Goal: Task Accomplishment & Management: Complete application form

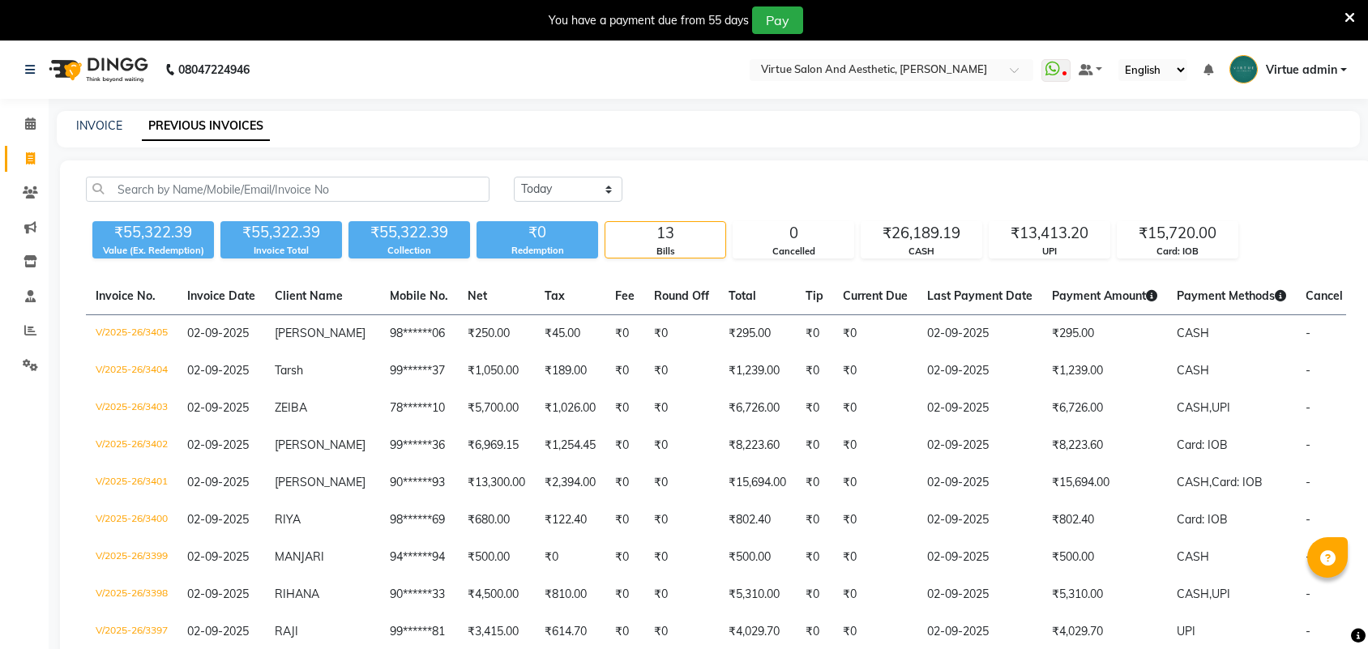
click at [113, 118] on link "INVOICE" at bounding box center [99, 125] width 46 height 15
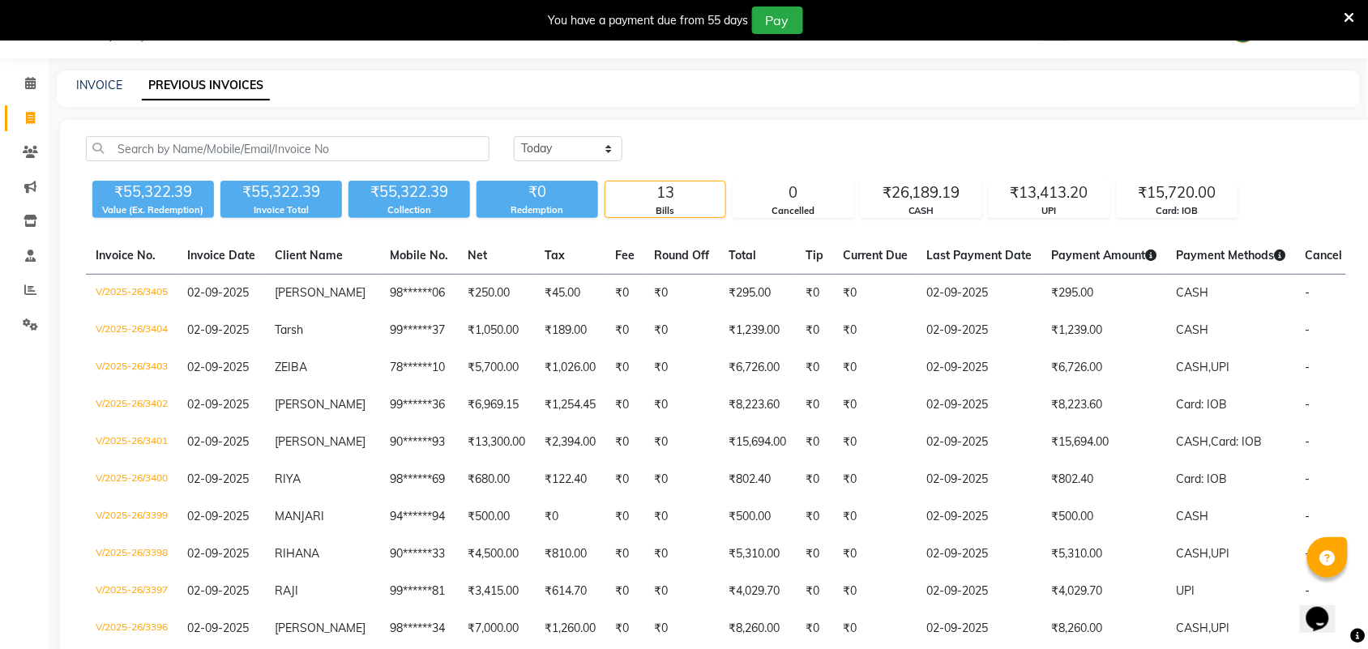
select select "4466"
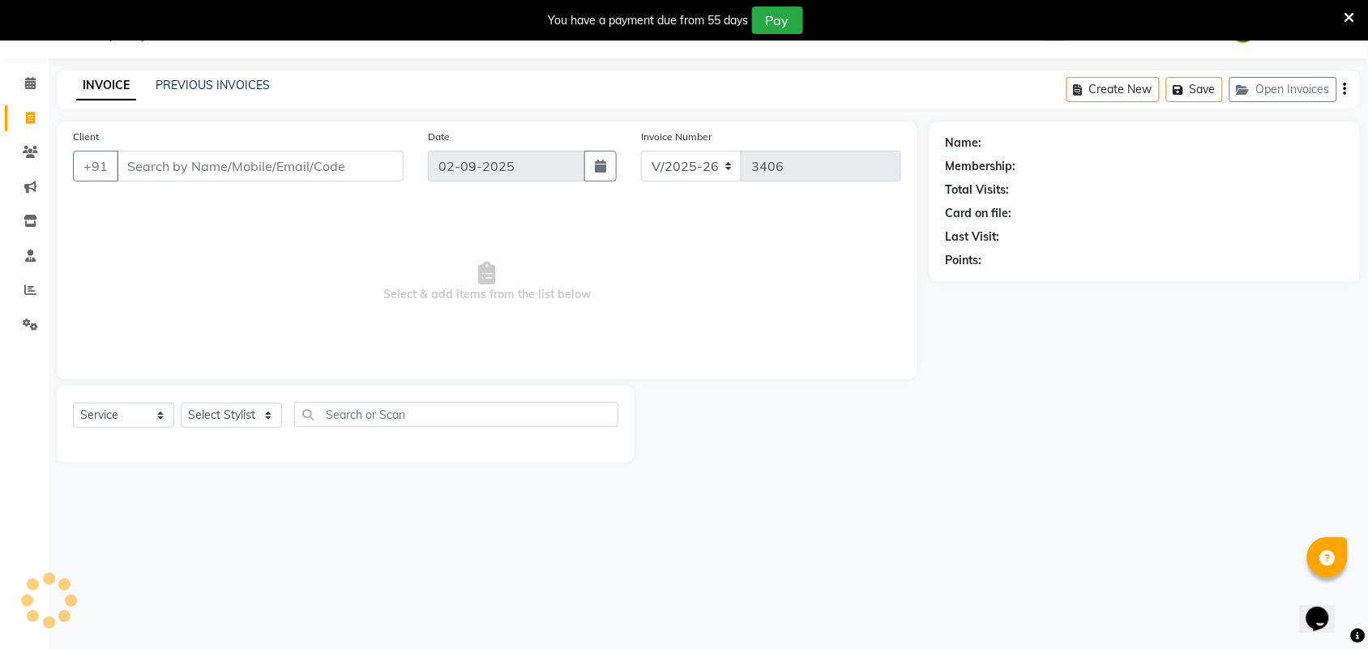
click at [185, 165] on input "Client" at bounding box center [260, 166] width 287 height 31
select select "V"
select select "71189"
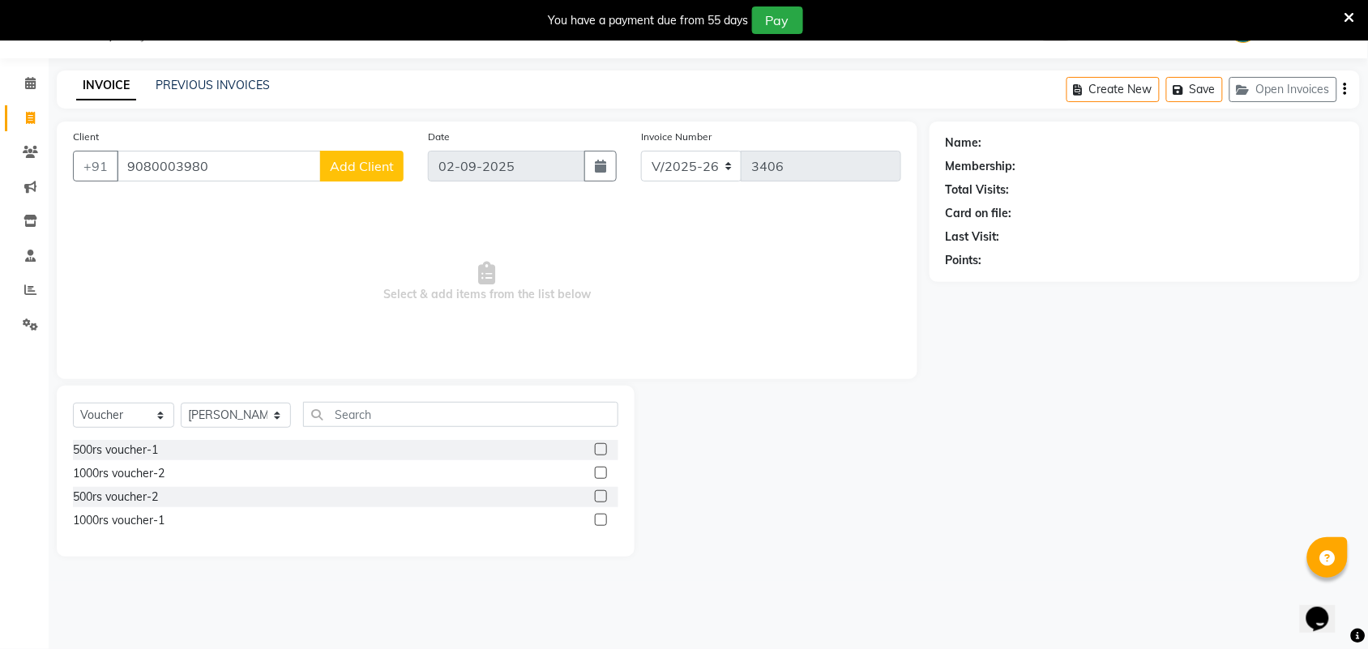
type input "9080003980"
click at [346, 171] on span "Add Client" at bounding box center [362, 166] width 64 height 16
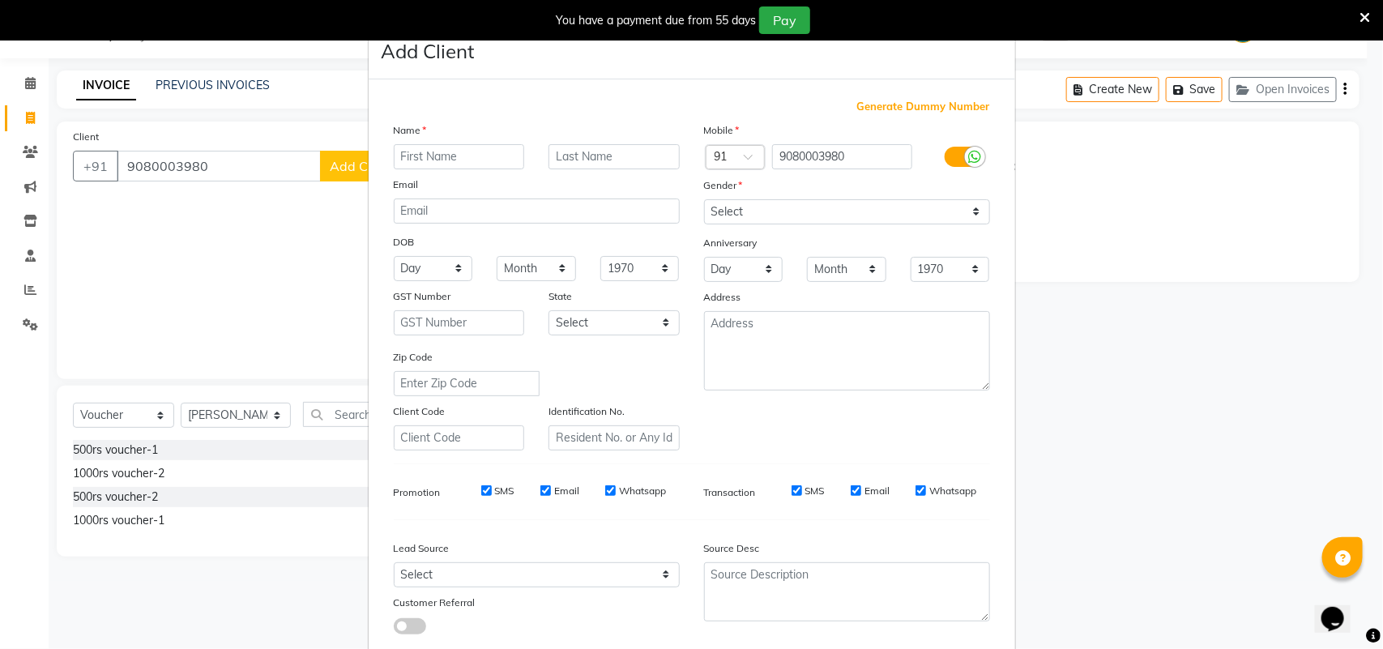
click at [440, 159] on input "text" at bounding box center [459, 156] width 131 height 25
type input "[PERSON_NAME]"
click at [723, 213] on select "Select [DEMOGRAPHIC_DATA] [DEMOGRAPHIC_DATA] Other Prefer Not To Say" at bounding box center [847, 211] width 286 height 25
select select "[DEMOGRAPHIC_DATA]"
click at [704, 199] on select "Select [DEMOGRAPHIC_DATA] [DEMOGRAPHIC_DATA] Other Prefer Not To Say" at bounding box center [847, 211] width 286 height 25
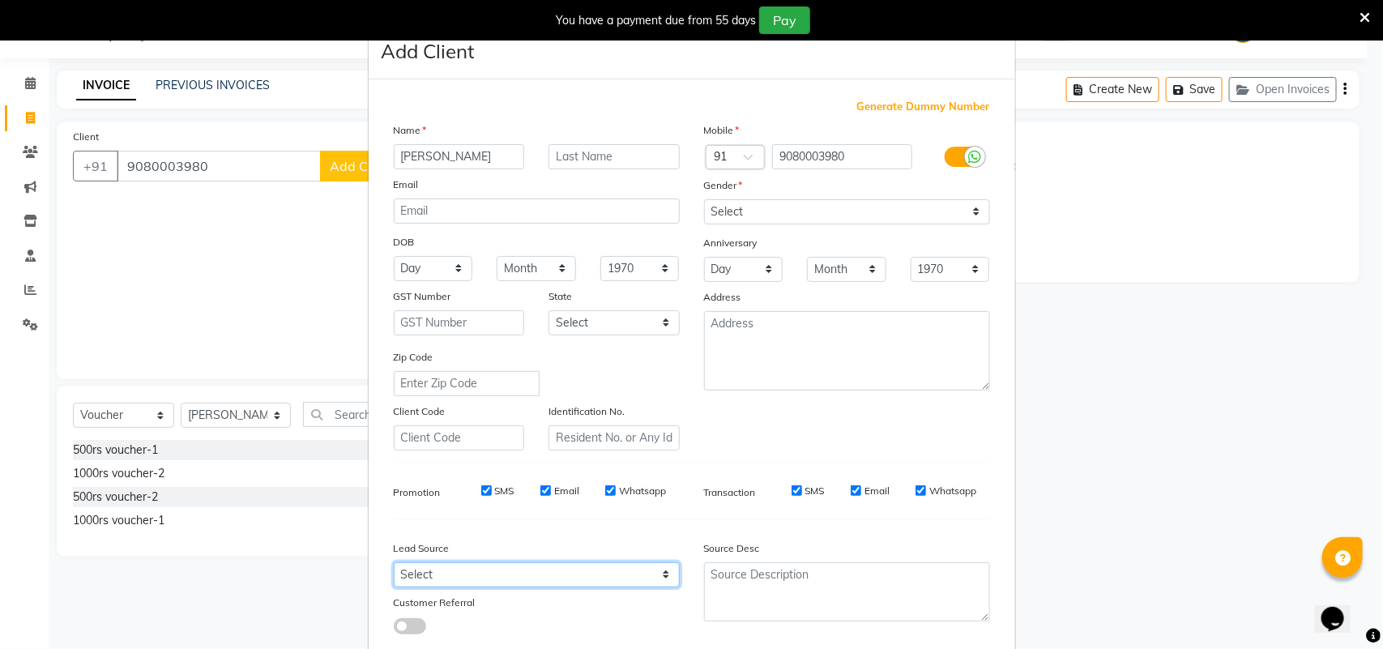
click at [532, 563] on select "Select Walk-in Referral Internet Friend Word of Mouth Advertisement Facebook Ju…" at bounding box center [537, 574] width 286 height 25
select select "30564"
click at [394, 562] on select "Select Walk-in Referral Internet Friend Word of Mouth Advertisement Facebook Ju…" at bounding box center [537, 574] width 286 height 25
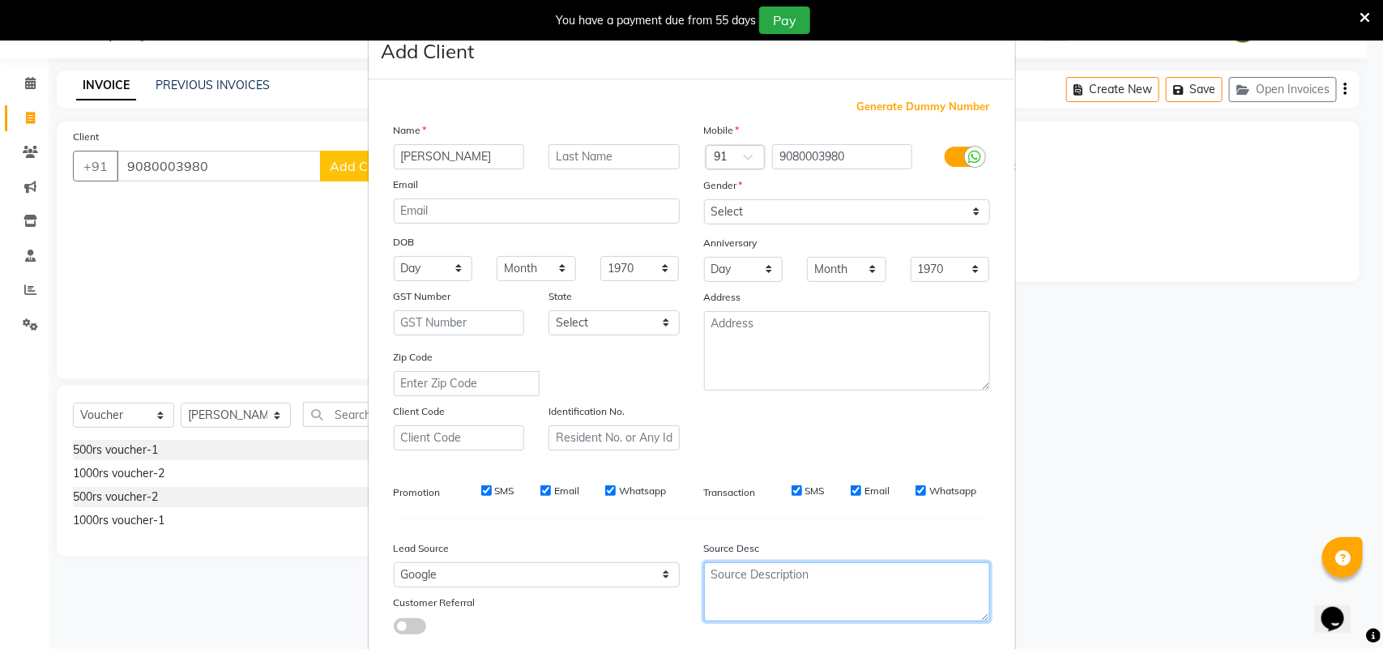
click at [762, 579] on textarea at bounding box center [847, 591] width 286 height 59
type textarea "B"
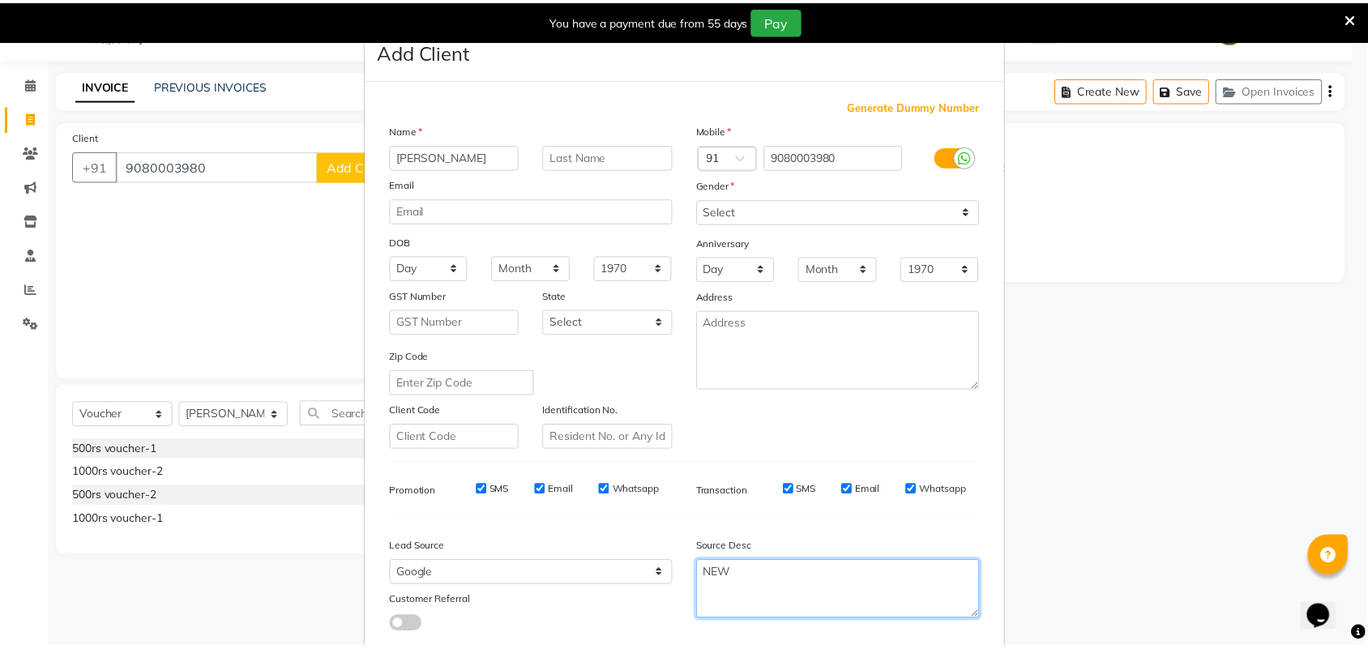
scroll to position [93, 0]
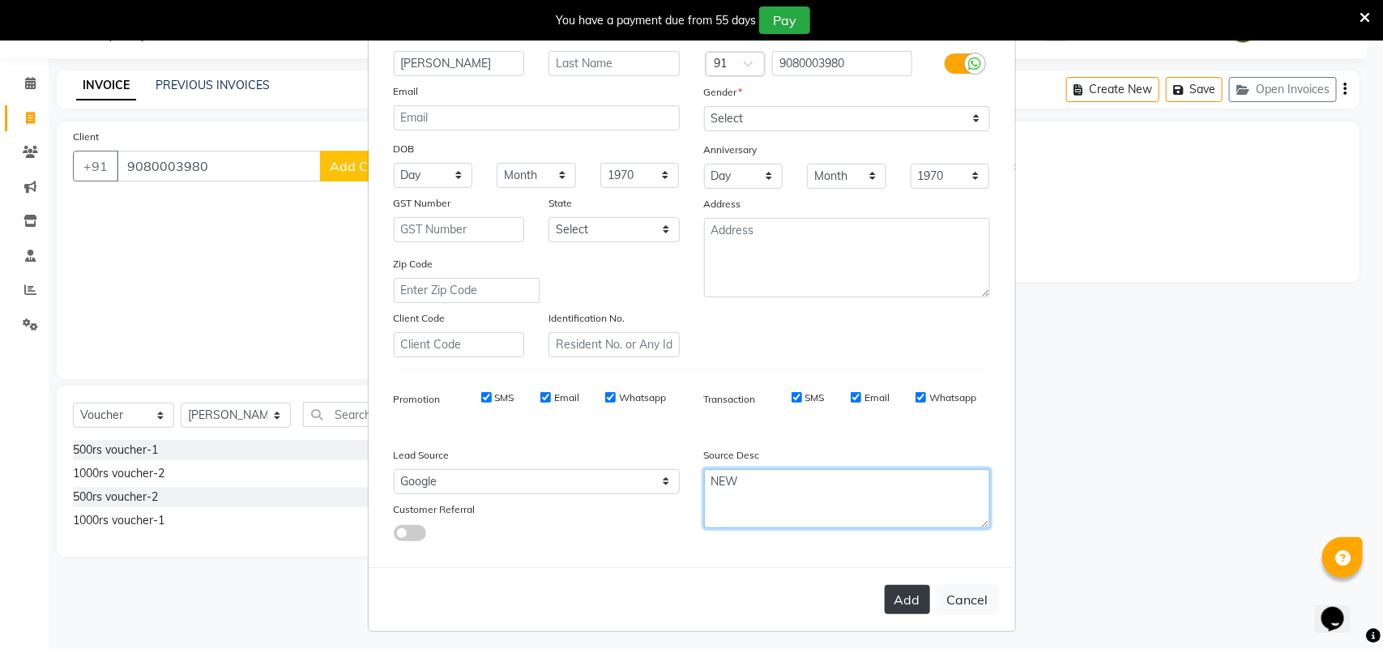
type textarea "NEW"
click at [908, 600] on button "Add" at bounding box center [907, 599] width 45 height 29
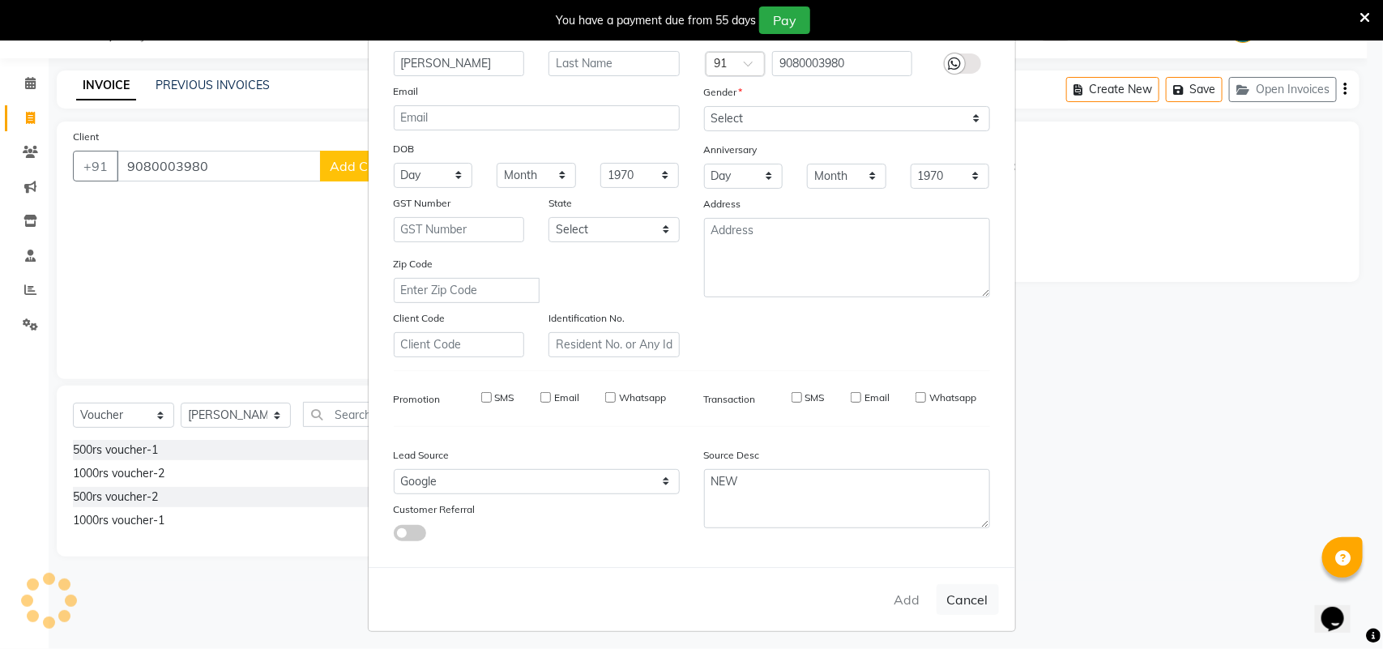
type input "90******80"
select select
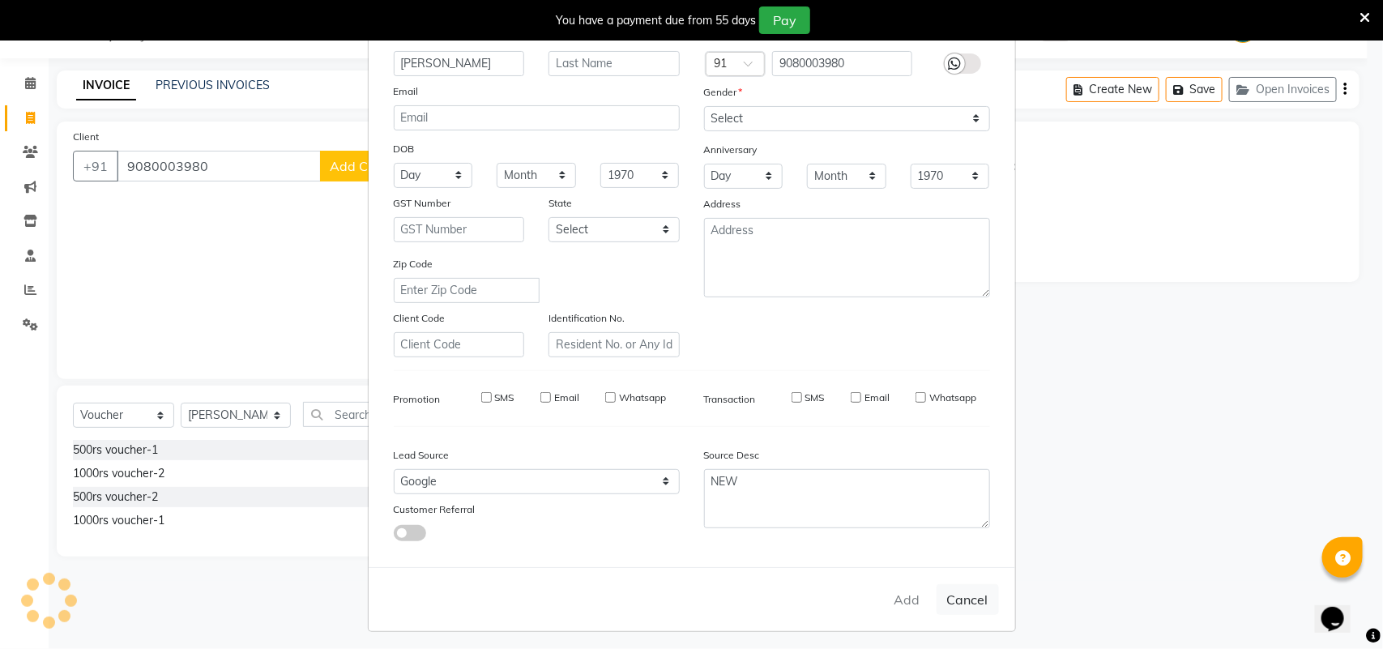
select select
checkbox input "false"
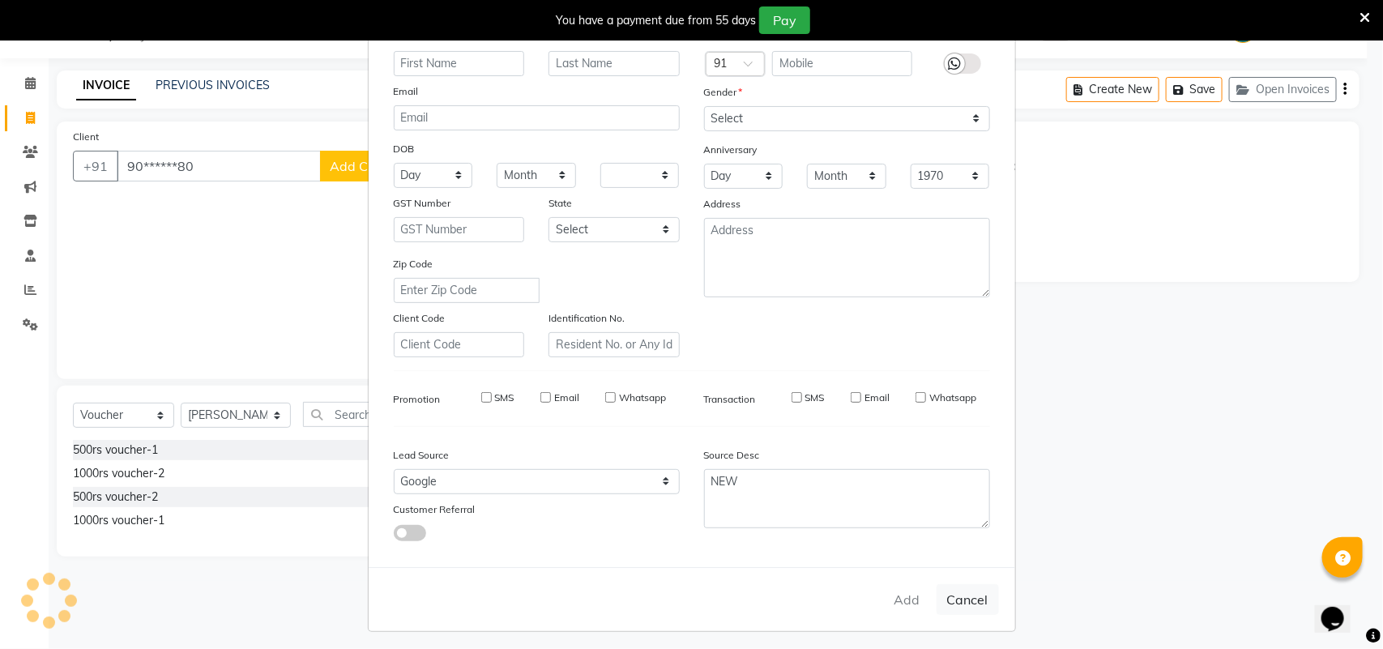
checkbox input "false"
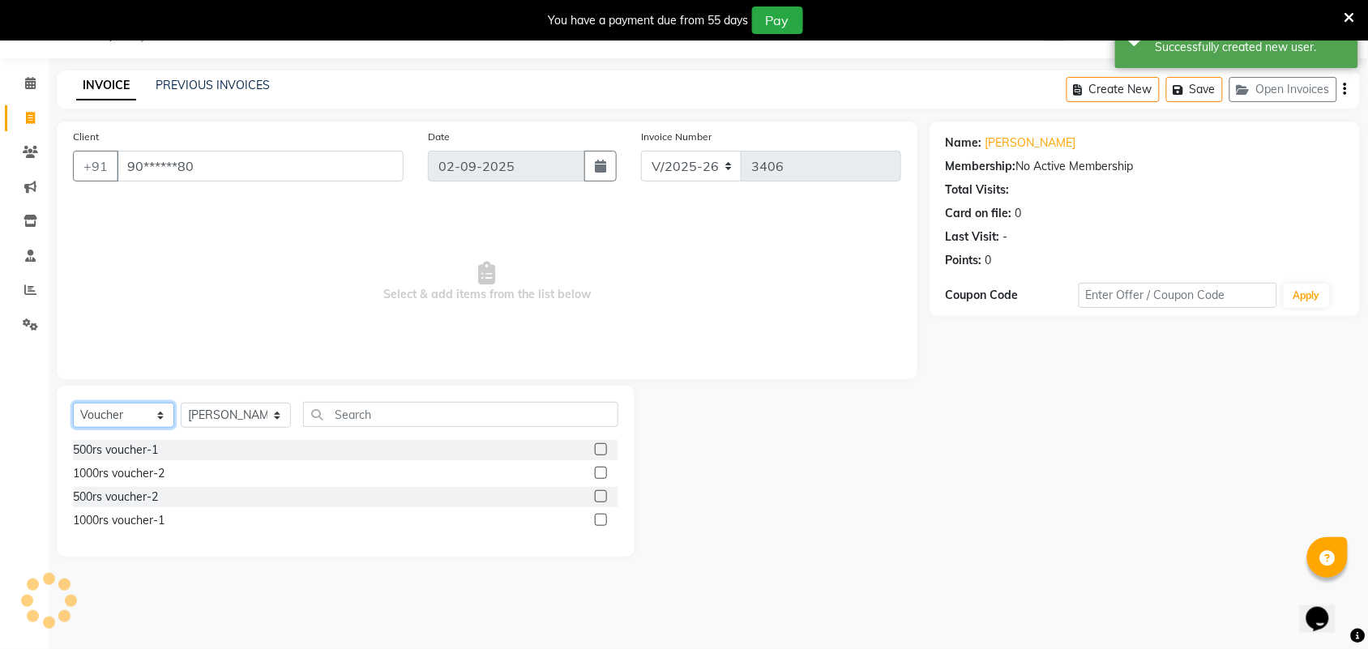
click at [135, 417] on select "Select Service Product Membership Package Voucher Prepaid Gift Card" at bounding box center [123, 415] width 101 height 25
select select "service"
click at [73, 403] on select "Select Service Product Membership Package Voucher Prepaid Gift Card" at bounding box center [123, 415] width 101 height 25
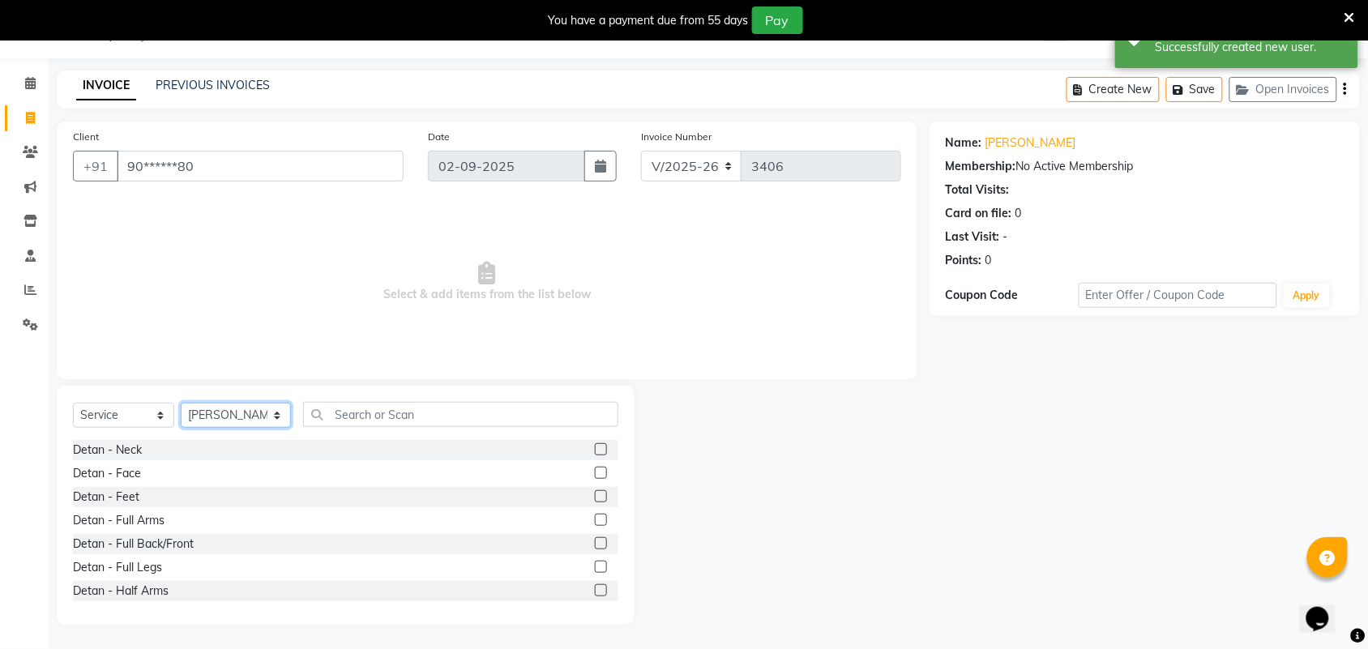
click at [223, 411] on select "Select Stylist Admin [PERSON_NAME] Apsu Auditor Ambattur [PERSON_NAME] Dingg - …" at bounding box center [236, 415] width 110 height 25
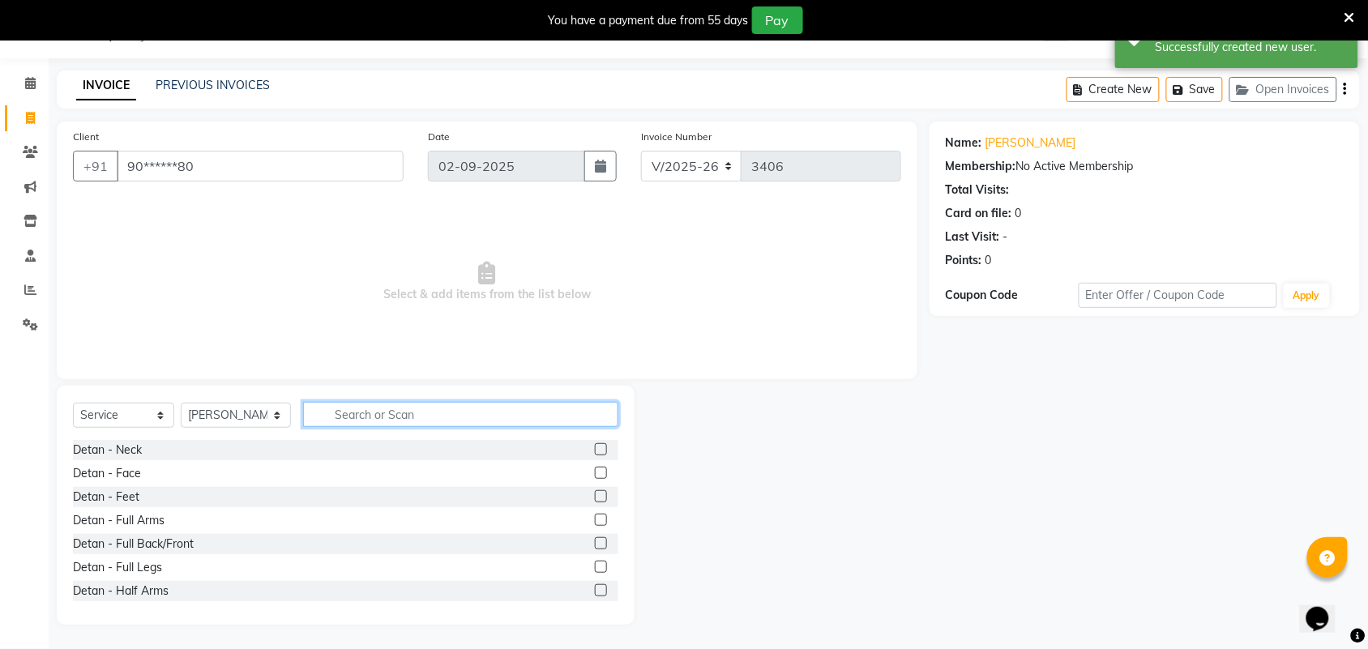
click at [367, 420] on input "text" at bounding box center [460, 414] width 315 height 25
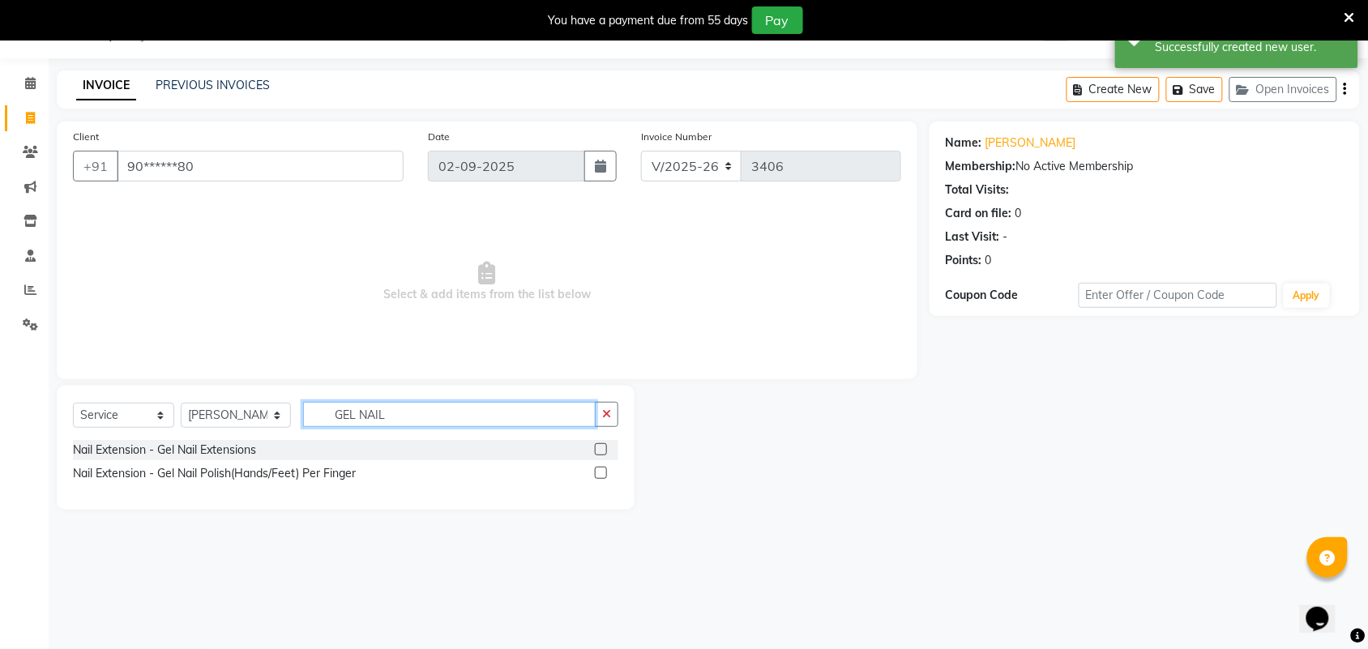
type input "GEL NAIL"
click at [601, 447] on label at bounding box center [601, 449] width 12 height 12
click at [601, 447] on input "checkbox" at bounding box center [600, 450] width 11 height 11
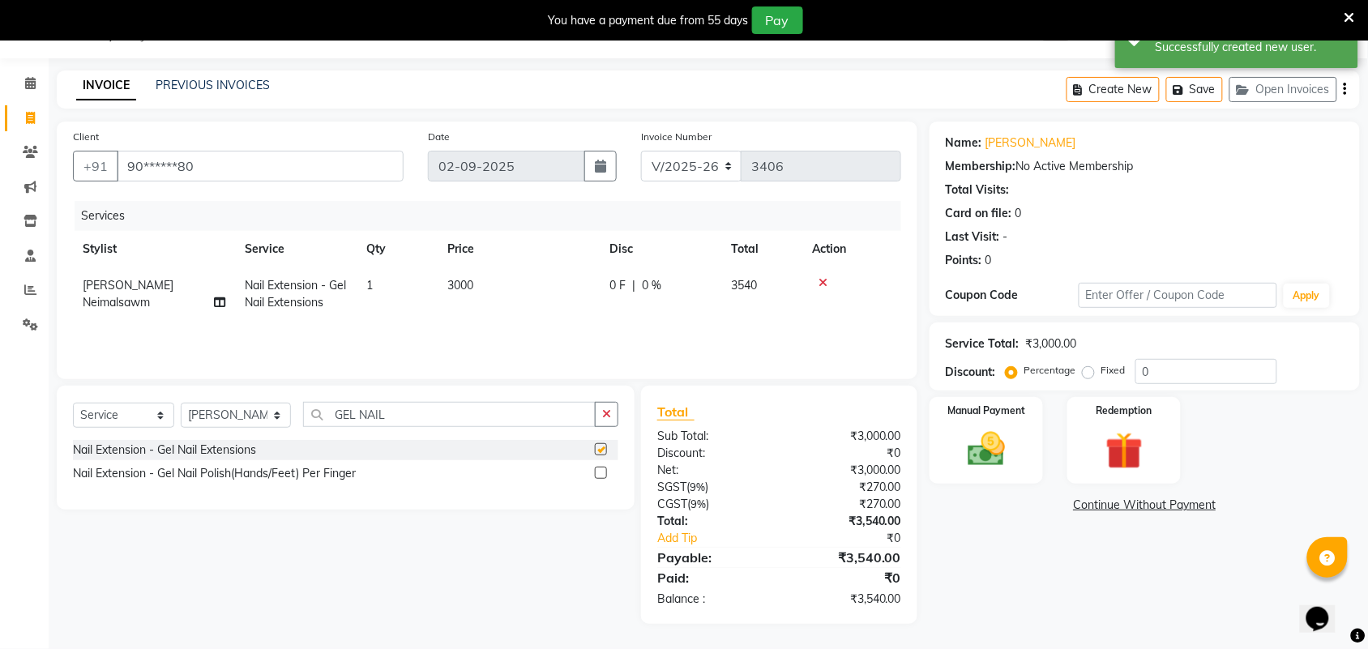
checkbox input "false"
click at [169, 288] on span "[PERSON_NAME] Neimalsawm" at bounding box center [128, 294] width 91 height 32
select select "71189"
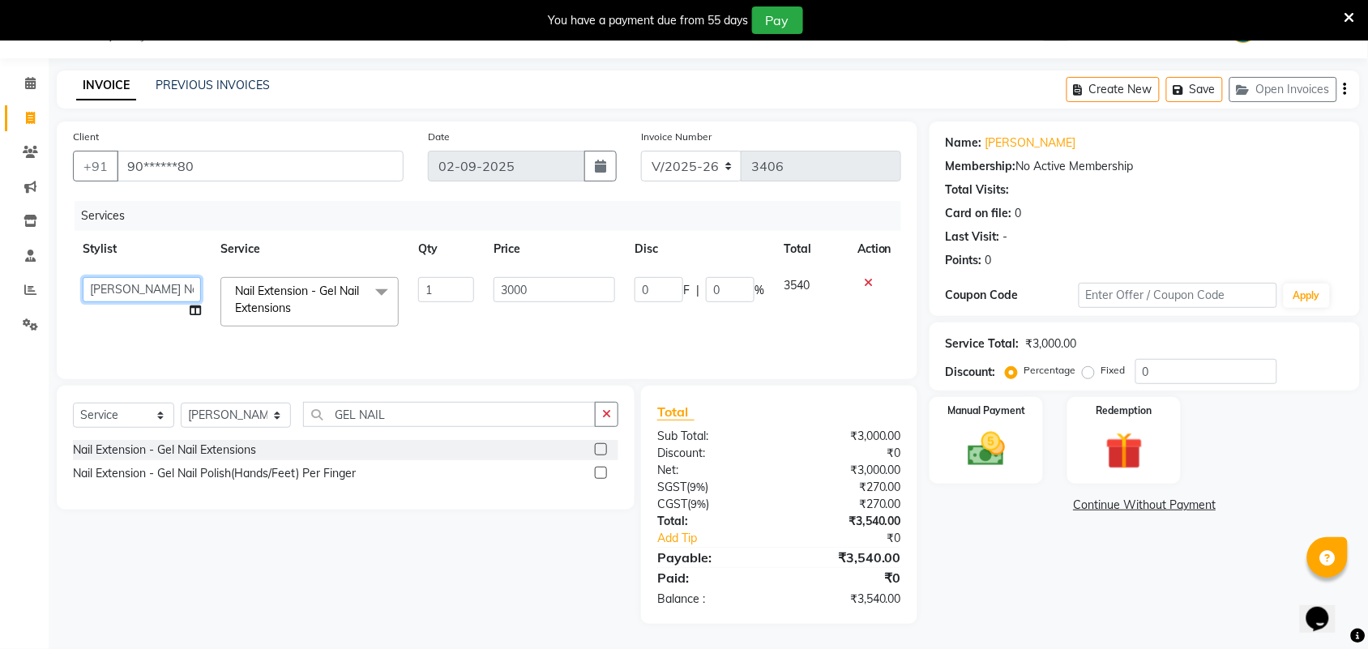
click at [181, 292] on select "Admin [PERSON_NAME] Apsu Auditor [PERSON_NAME] Dingg - Support Team [PERSON_NAM…" at bounding box center [142, 289] width 118 height 25
click at [118, 421] on select "Select Service Product Membership Package Voucher Prepaid Gift Card" at bounding box center [123, 415] width 101 height 25
select select "59089"
click at [73, 404] on select "Select Service Product Membership Package Voucher Prepaid Gift Card" at bounding box center [123, 415] width 101 height 25
click at [254, 423] on select "Select Stylist Admin [PERSON_NAME] Apsu Auditor Ambattur [PERSON_NAME] Dingg - …" at bounding box center [236, 415] width 110 height 25
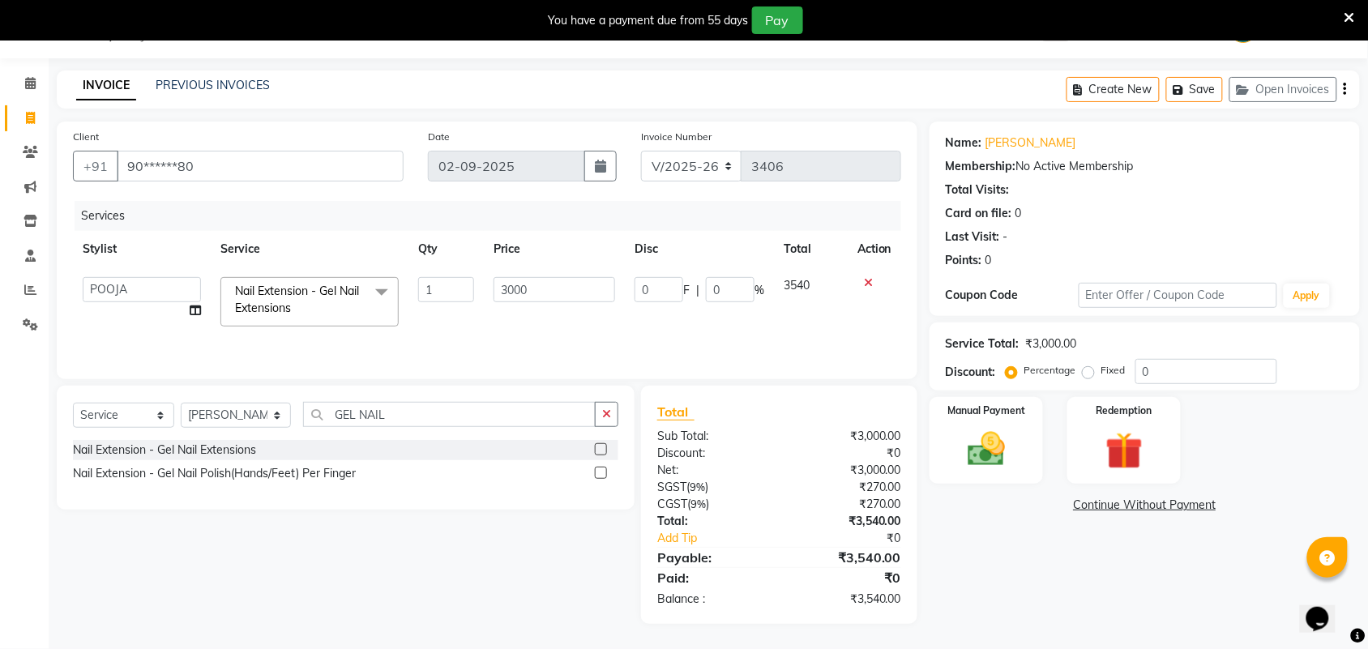
click at [597, 448] on label at bounding box center [601, 449] width 12 height 12
click at [597, 448] on input "checkbox" at bounding box center [600, 450] width 11 height 11
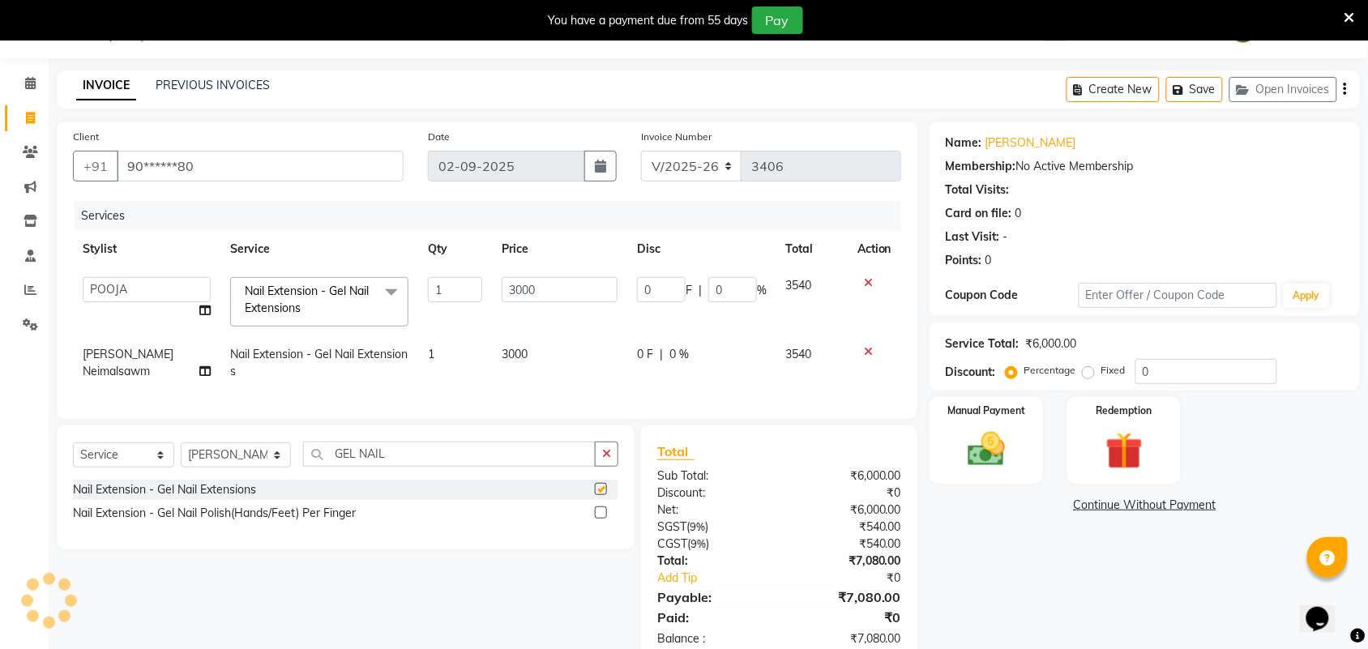
checkbox input "false"
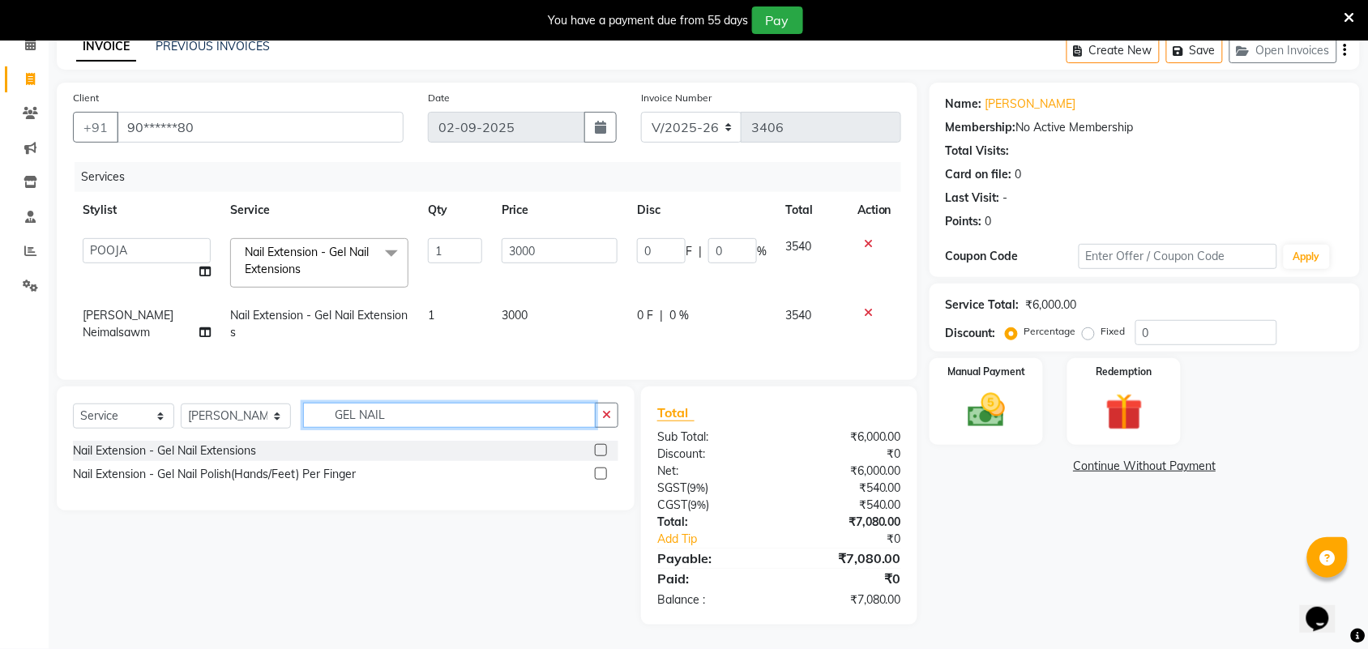
click at [515, 423] on input "GEL NAIL" at bounding box center [449, 415] width 293 height 25
click at [605, 415] on icon "button" at bounding box center [606, 414] width 9 height 11
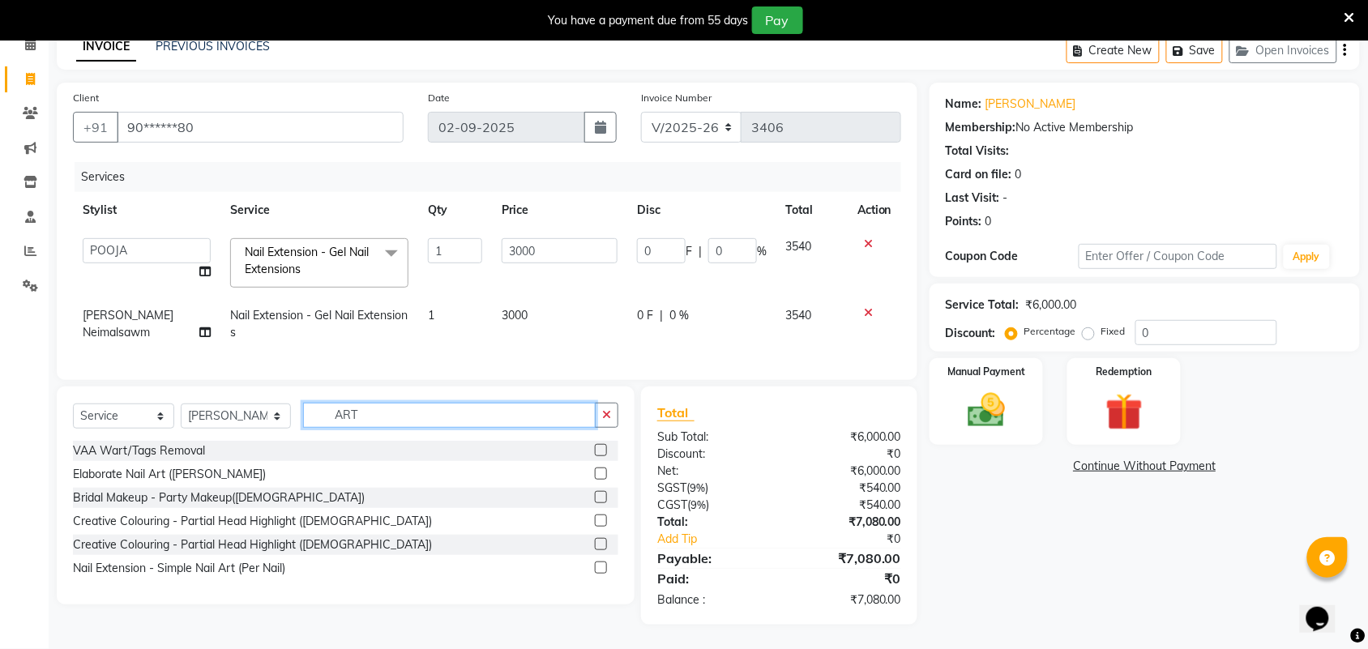
type input "ART"
click at [605, 474] on label at bounding box center [601, 474] width 12 height 12
click at [605, 474] on input "checkbox" at bounding box center [600, 474] width 11 height 11
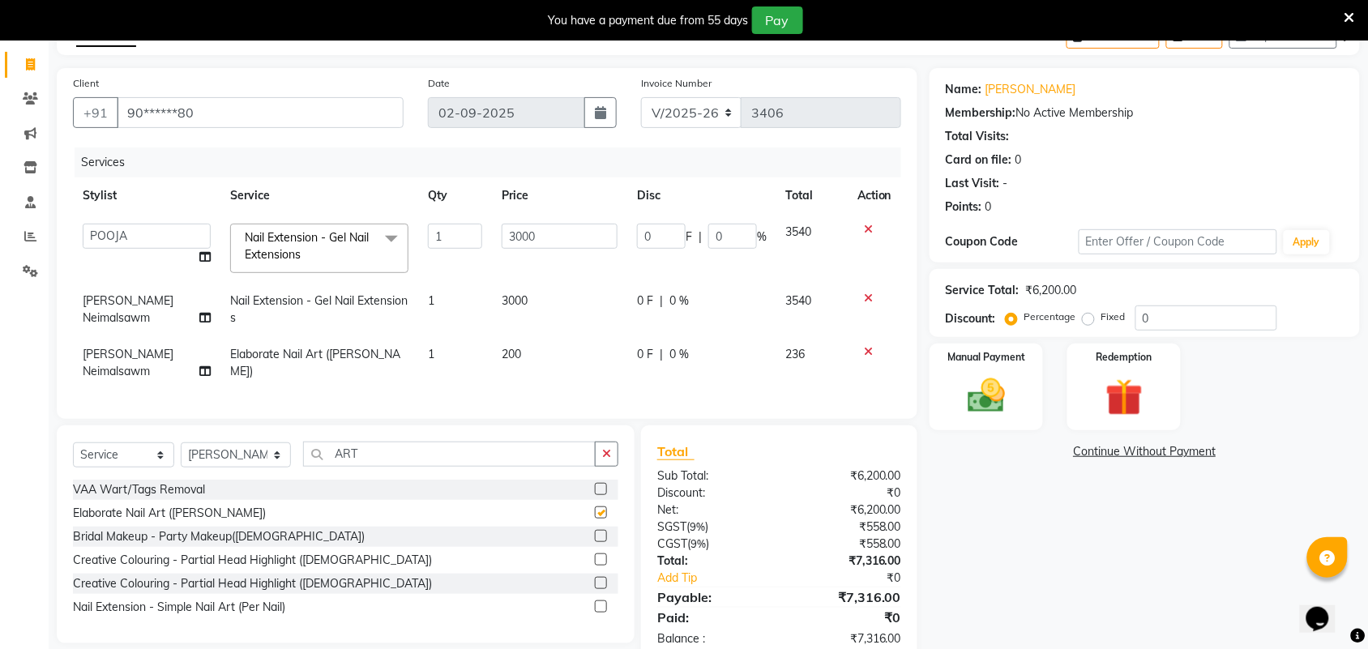
checkbox input "false"
click at [532, 361] on td "200" at bounding box center [559, 362] width 135 height 53
select select "71189"
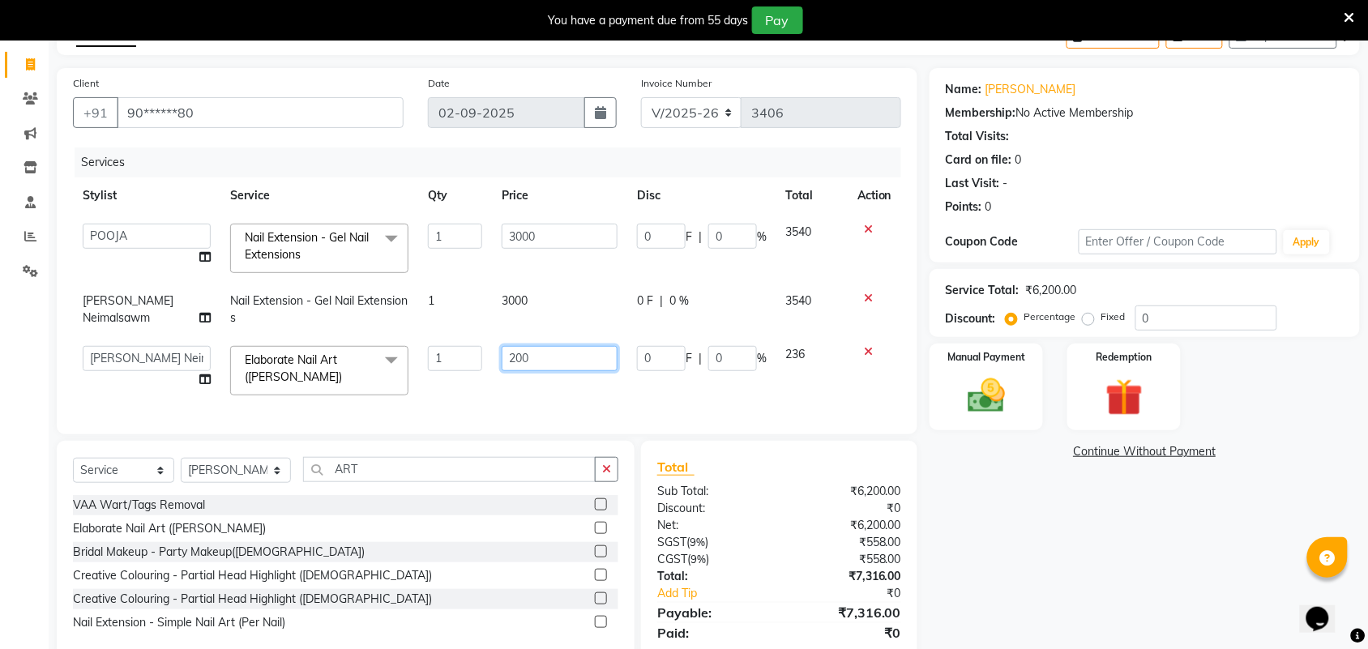
click at [564, 349] on input "200" at bounding box center [560, 358] width 116 height 25
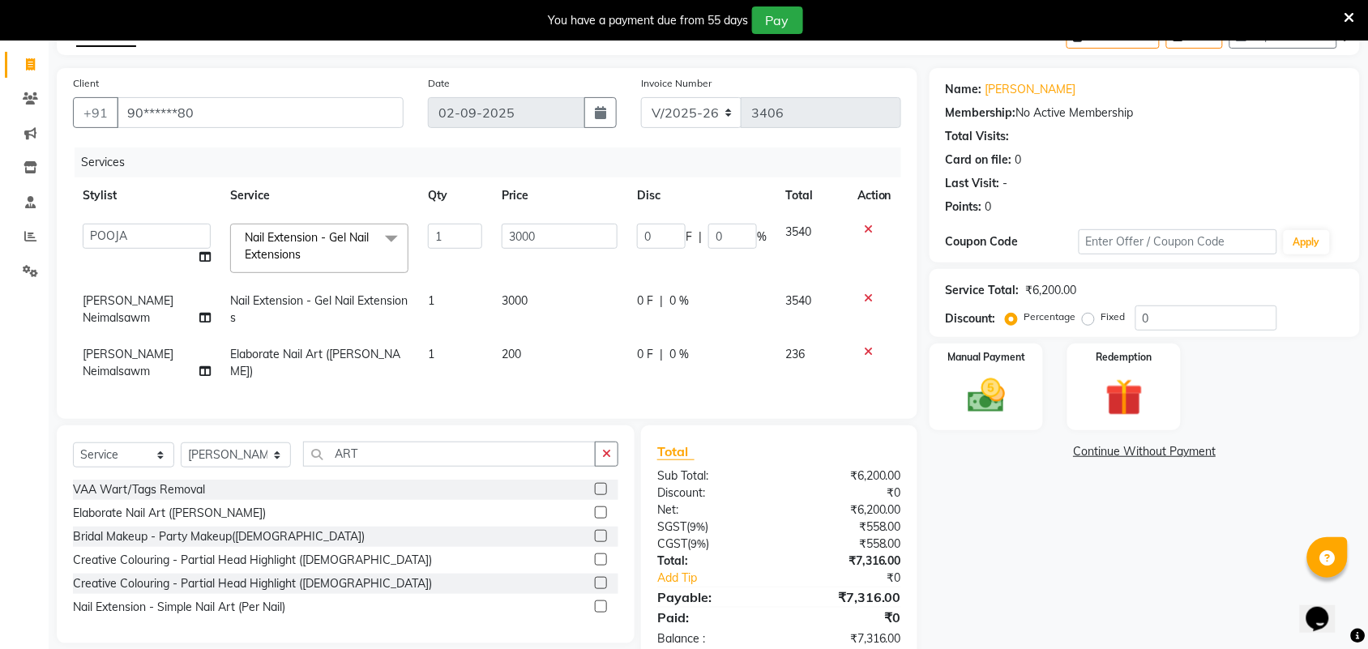
click at [549, 301] on td "3000" at bounding box center [559, 309] width 135 height 53
select select "71189"
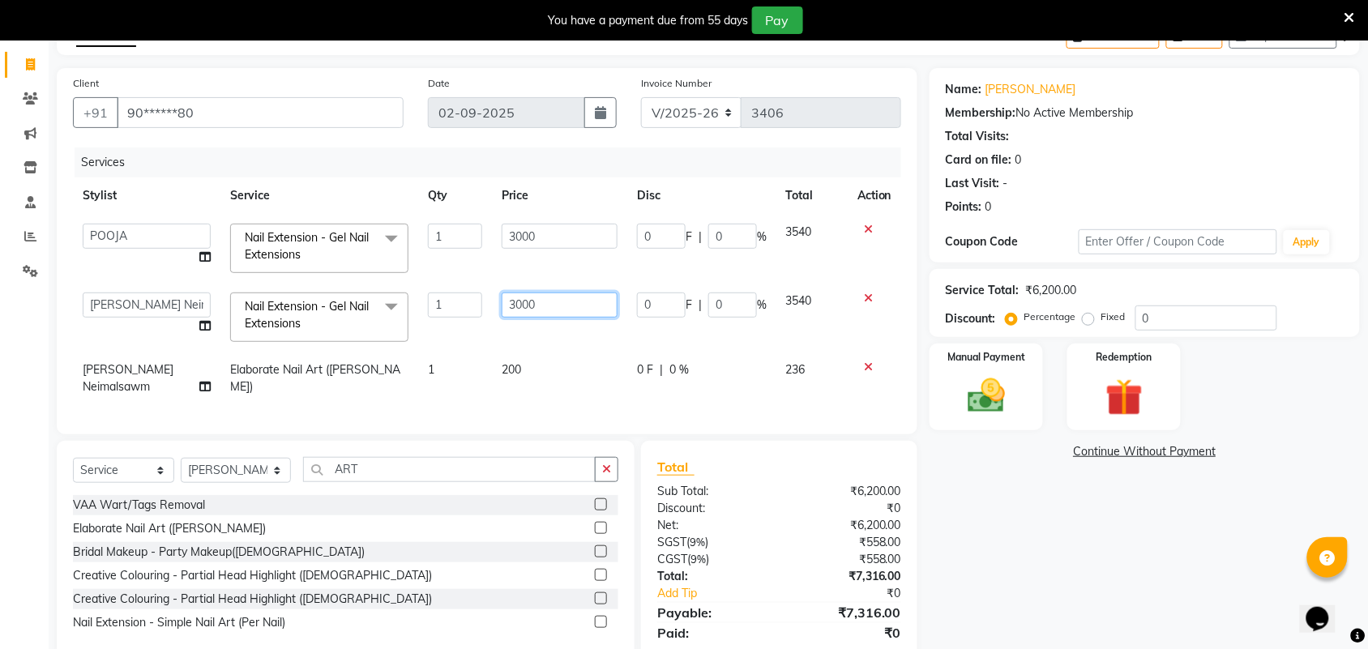
click at [564, 297] on input "3000" at bounding box center [560, 305] width 116 height 25
type input "3"
type input "2500"
click at [536, 379] on div "Services Stylist Service Qty Price Disc Total Action Admin [PERSON_NAME] Apsu A…" at bounding box center [487, 282] width 828 height 271
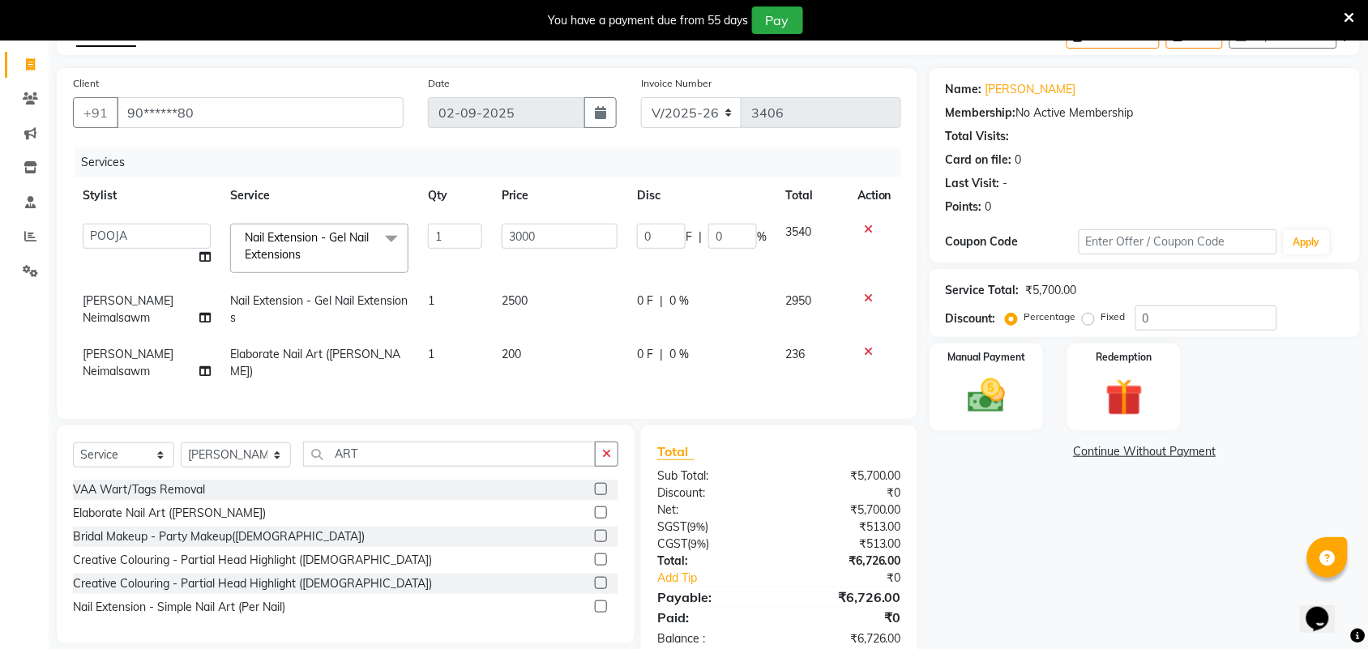
click at [540, 347] on td "200" at bounding box center [559, 362] width 135 height 53
select select "71189"
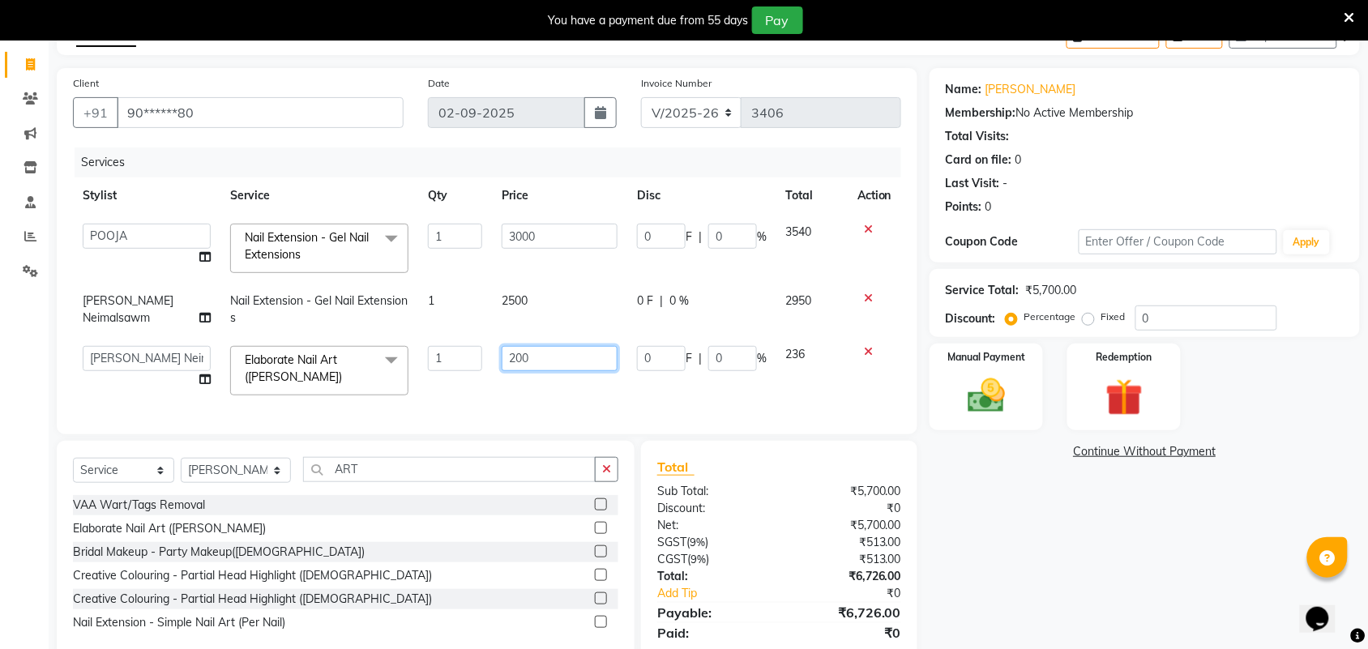
click at [540, 350] on input "200" at bounding box center [560, 358] width 116 height 25
type input "2"
type input "1700"
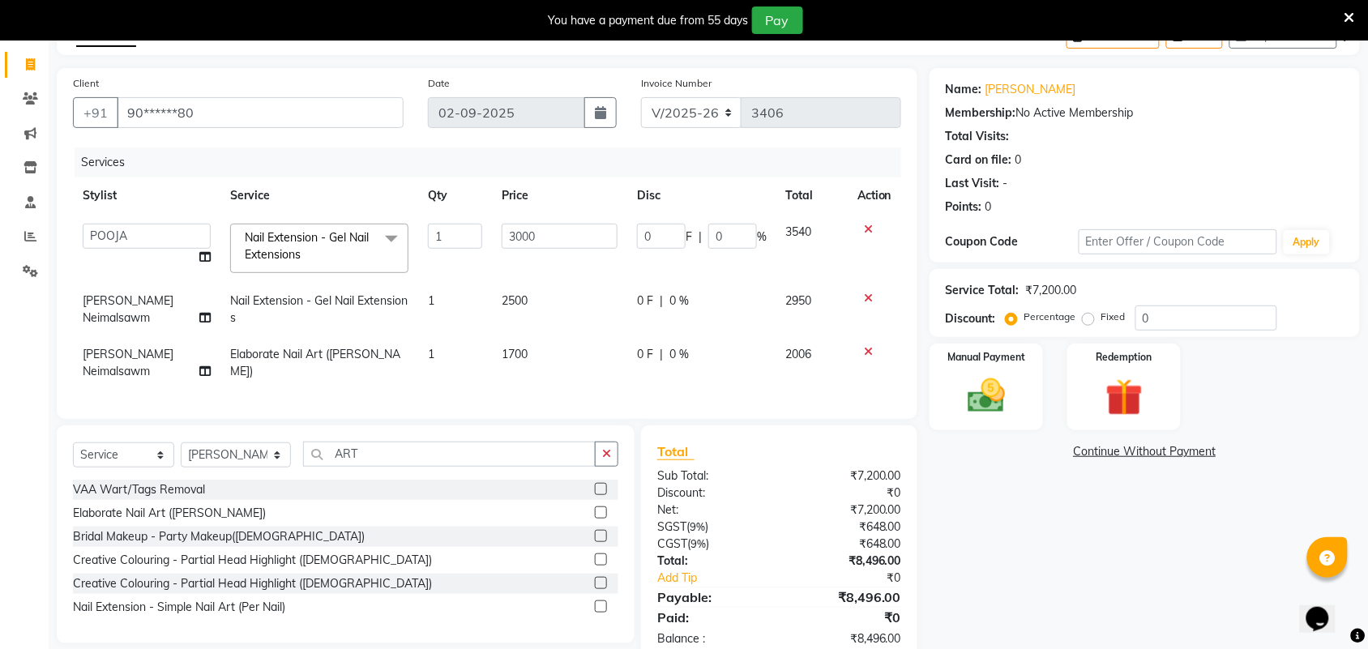
click at [1100, 589] on div "Name: [PERSON_NAME] Membership: No Active Membership Total Visits: Card on file…" at bounding box center [1150, 366] width 442 height 596
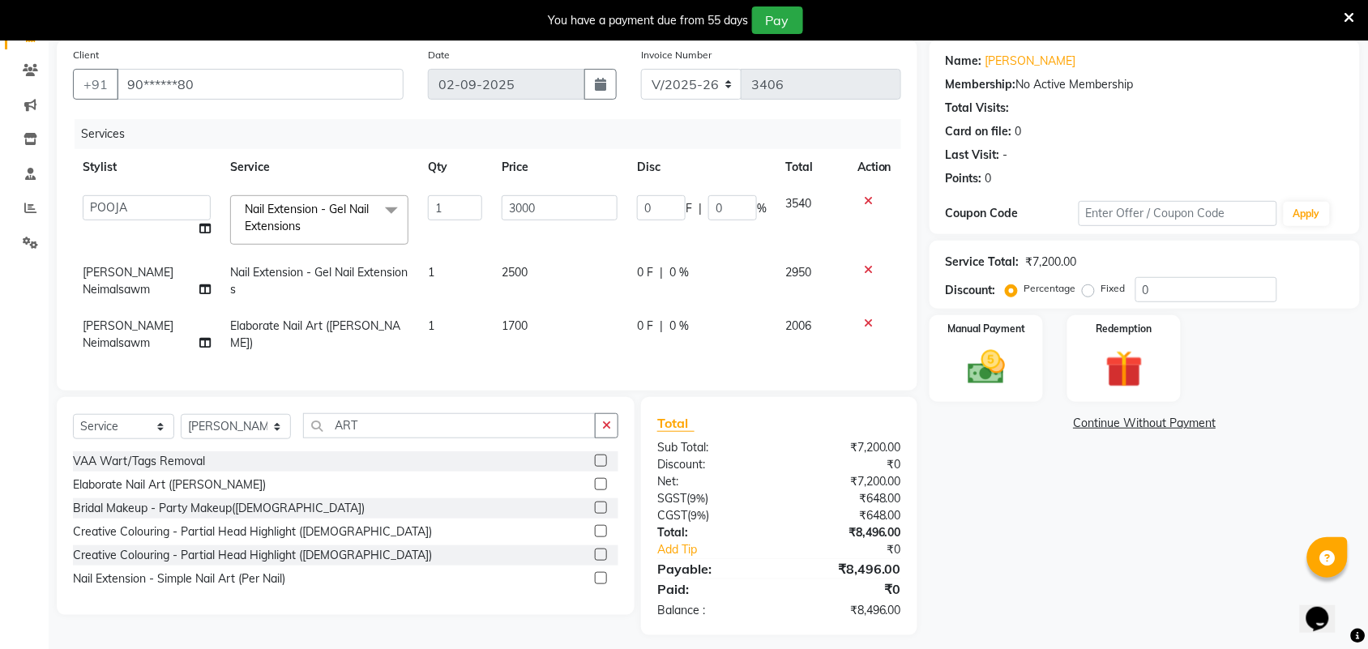
scroll to position [130, 0]
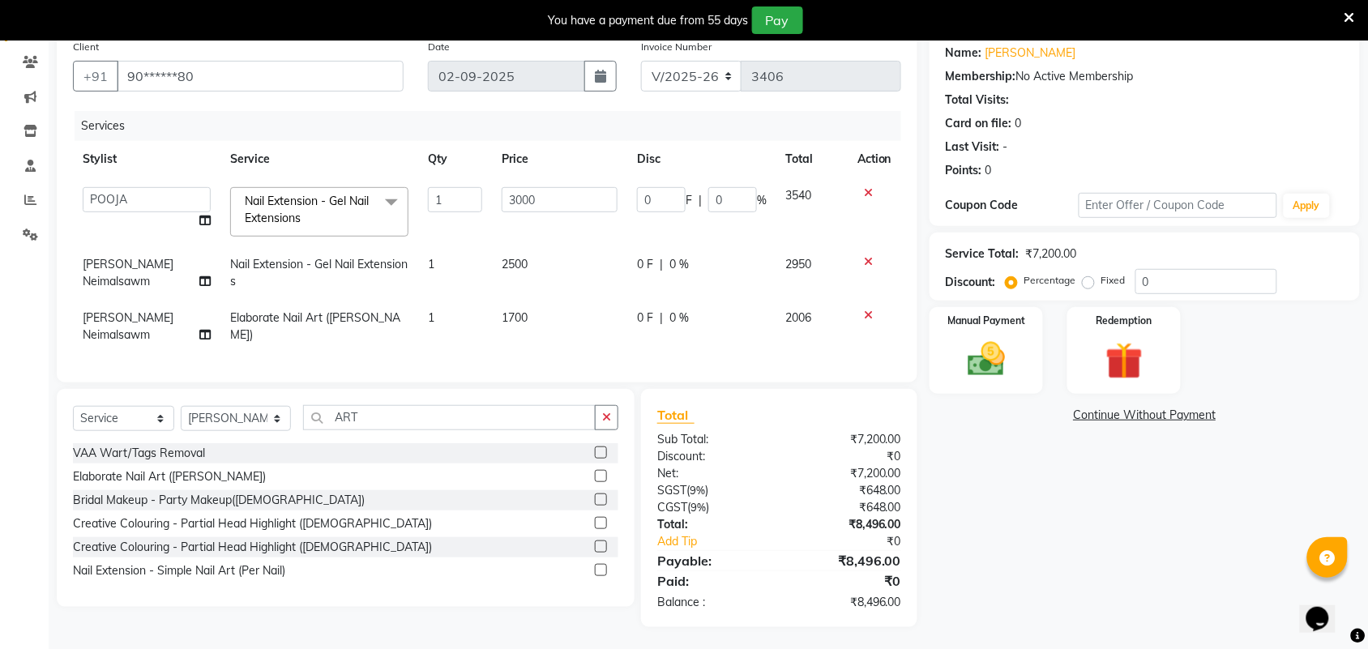
click at [966, 463] on div "Name: [PERSON_NAME] Membership: No Active Membership Total Visits: Card on file…" at bounding box center [1150, 330] width 442 height 596
click at [963, 365] on img at bounding box center [986, 359] width 63 height 45
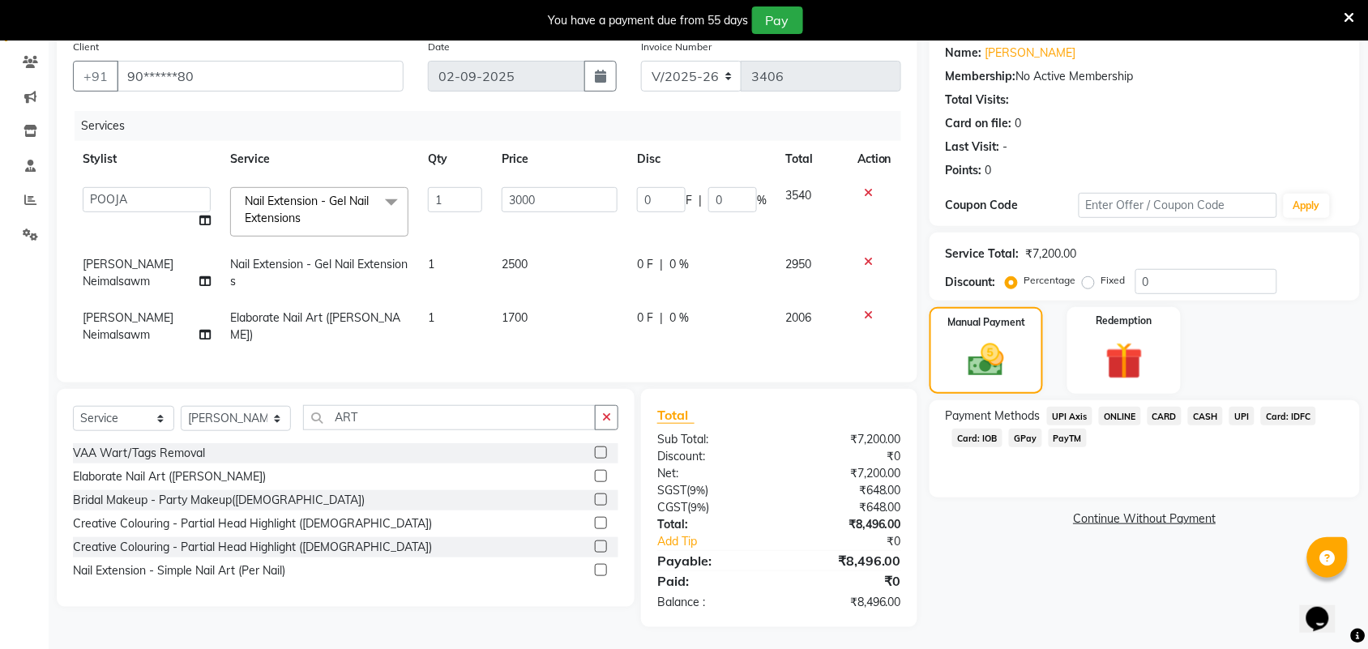
click at [989, 439] on span "Card: IOB" at bounding box center [977, 438] width 50 height 19
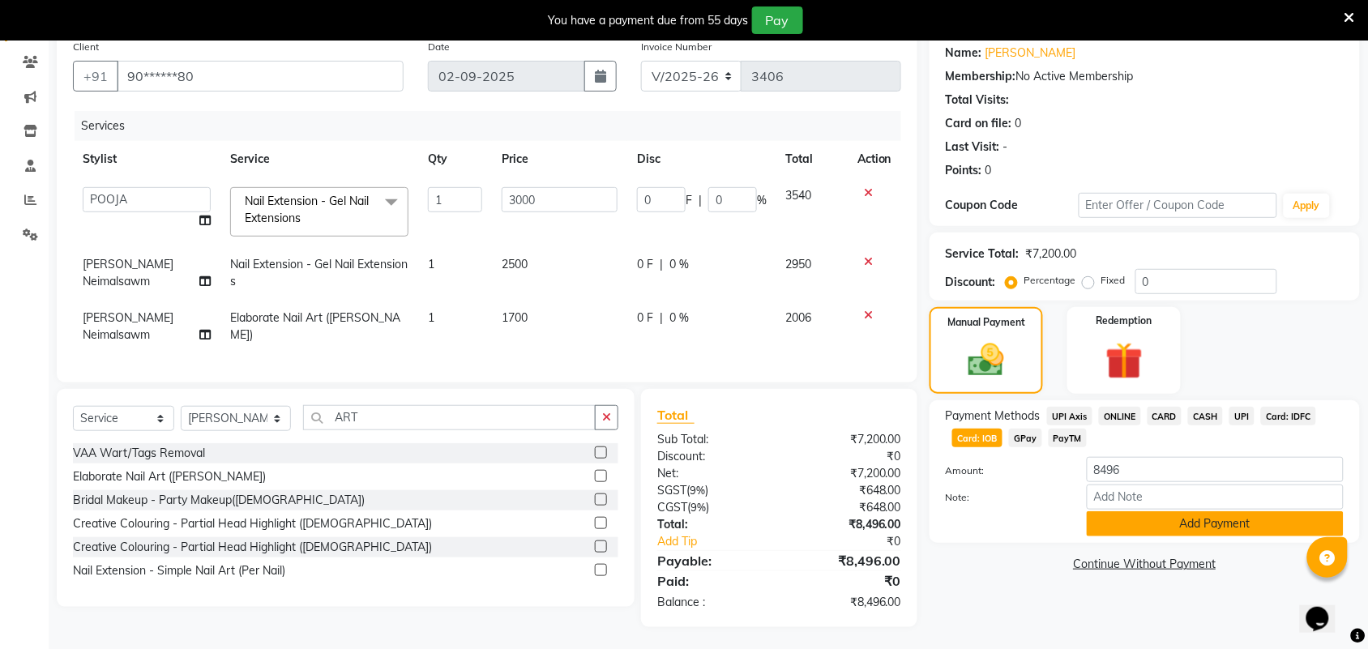
click at [1122, 516] on button "Add Payment" at bounding box center [1215, 523] width 257 height 25
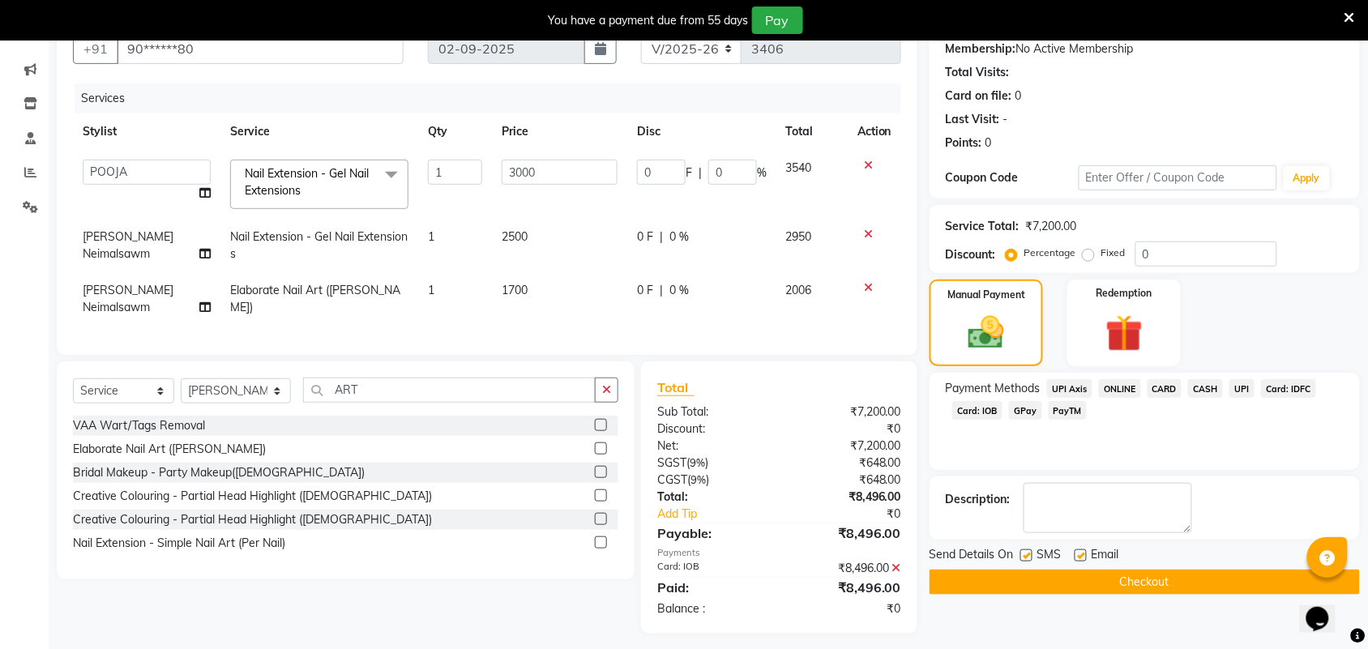
scroll to position [165, 0]
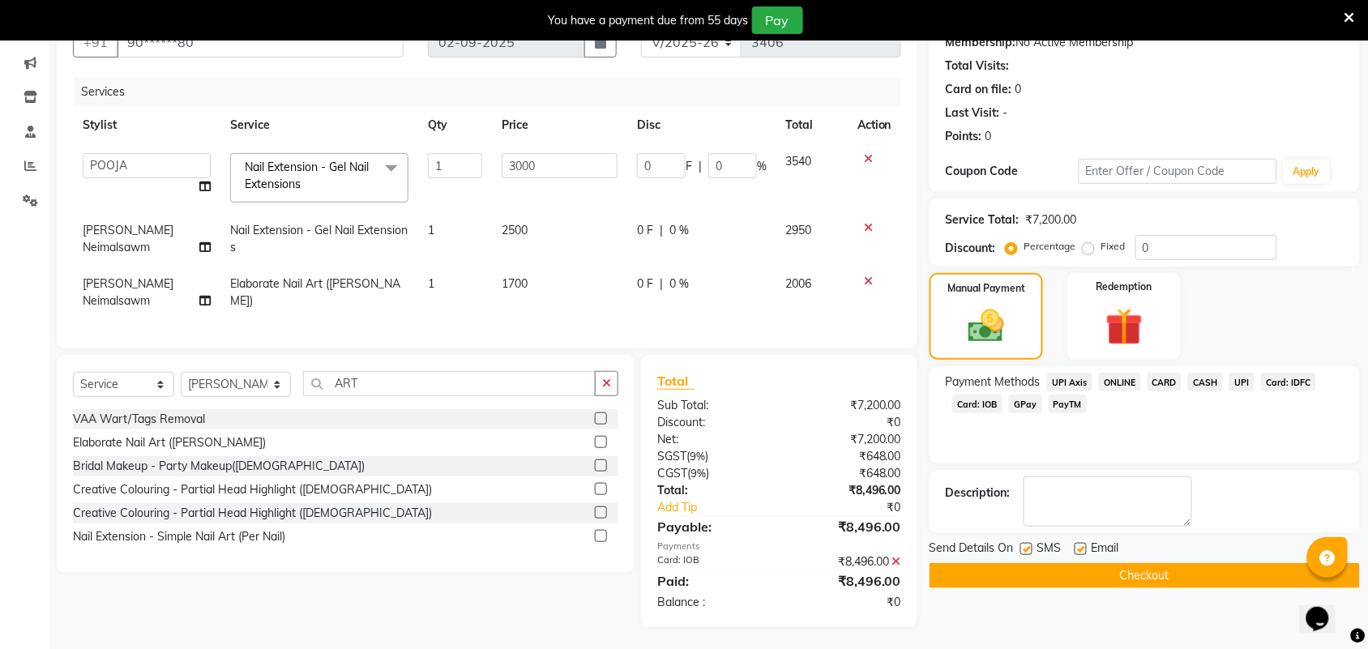
click at [1143, 565] on button "Checkout" at bounding box center [1144, 575] width 430 height 25
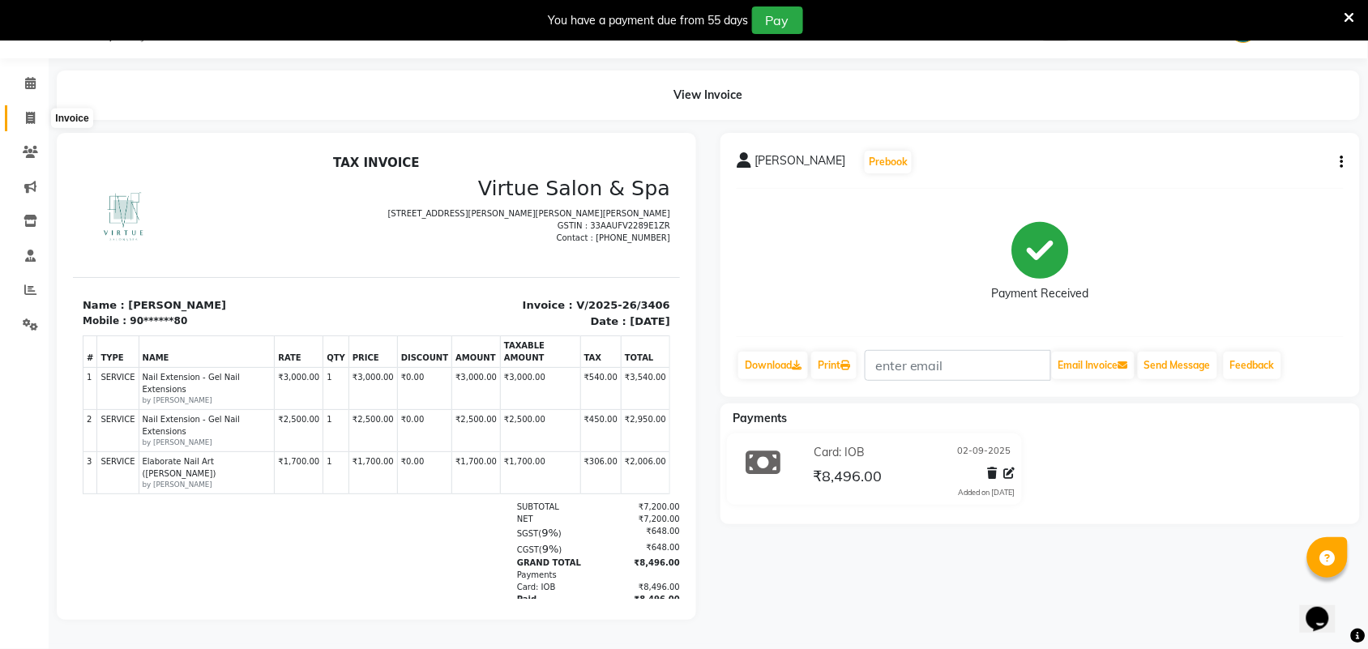
click at [21, 111] on span at bounding box center [30, 118] width 28 height 19
select select "4466"
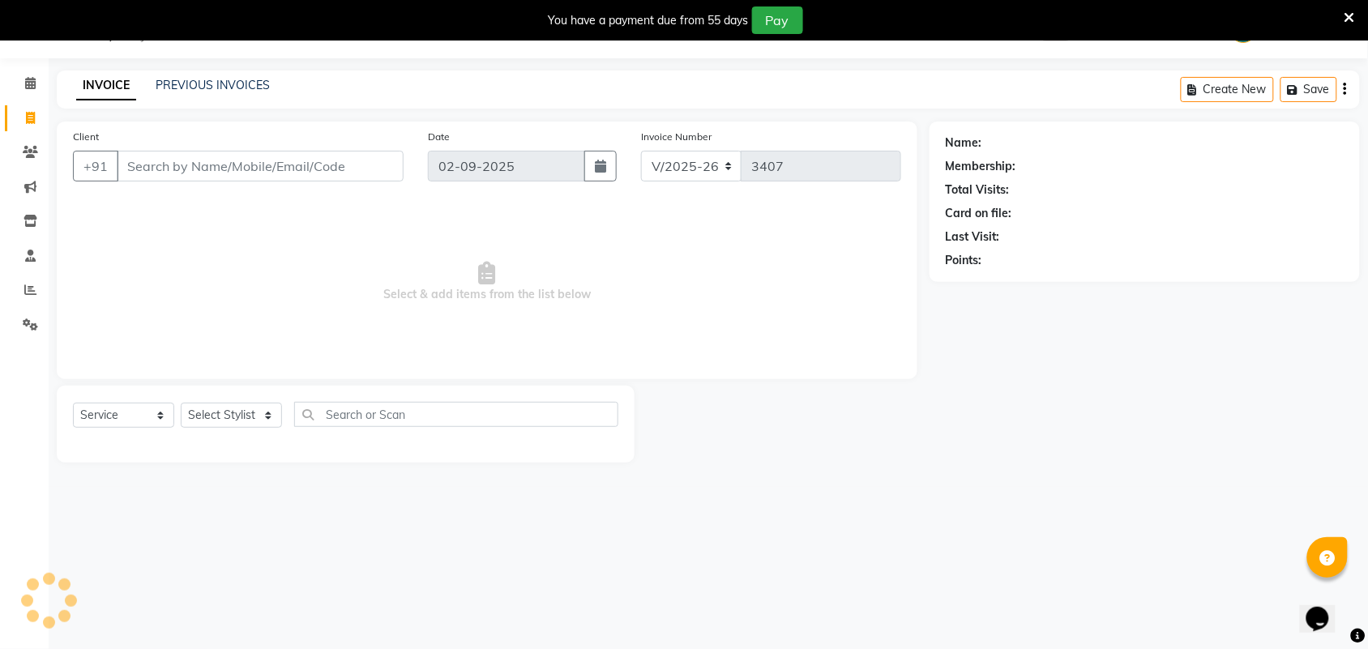
scroll to position [41, 0]
select select "V"
select select "71189"
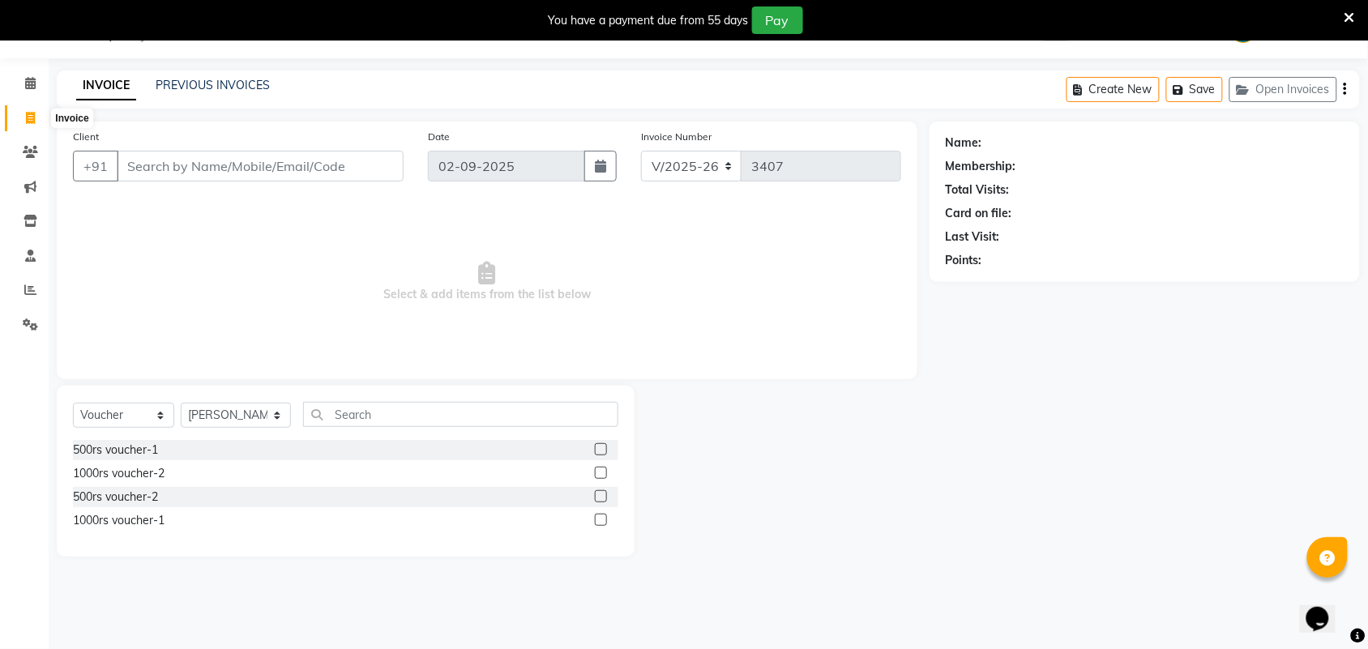
click at [32, 115] on icon at bounding box center [30, 118] width 9 height 12
select select "4466"
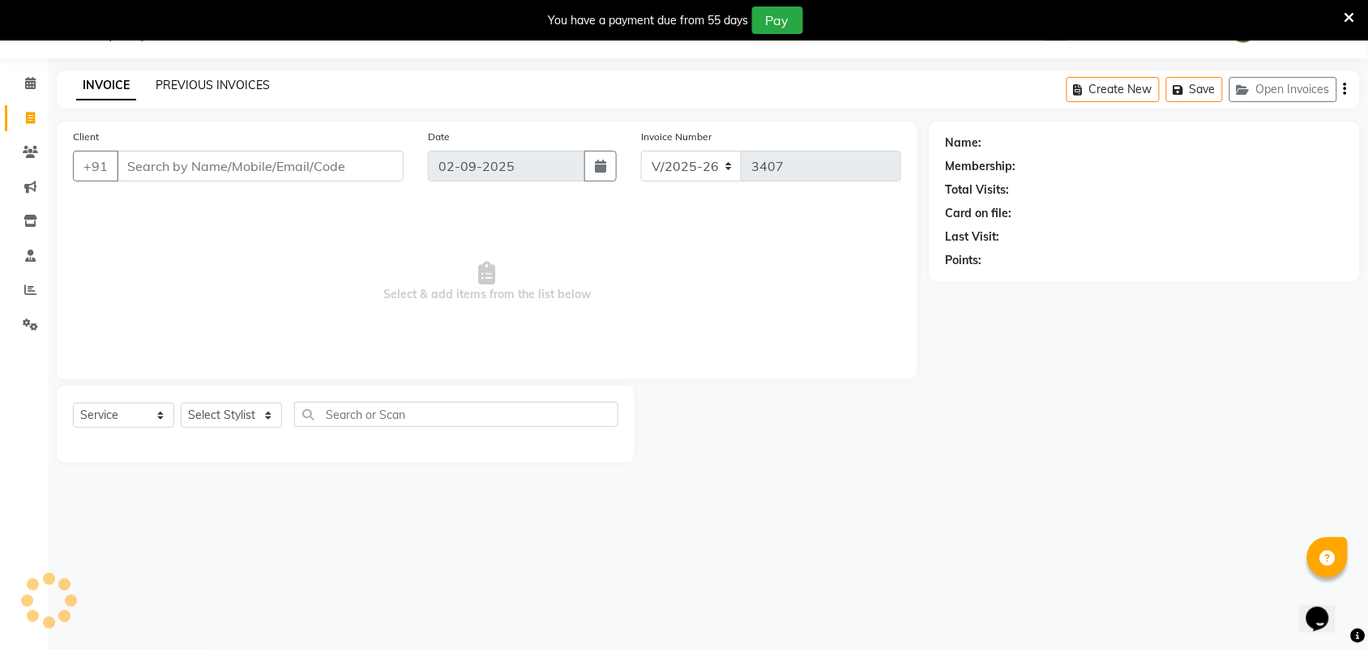
select select "V"
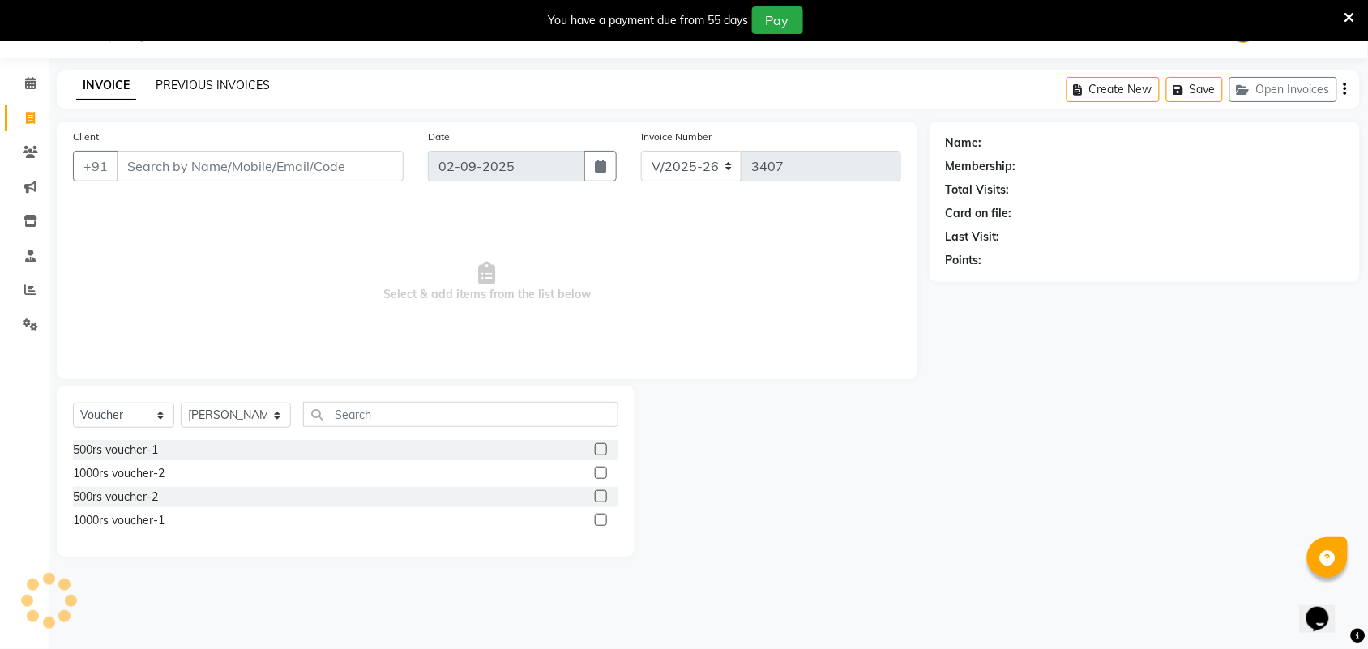
click at [240, 82] on link "PREVIOUS INVOICES" at bounding box center [213, 85] width 114 height 15
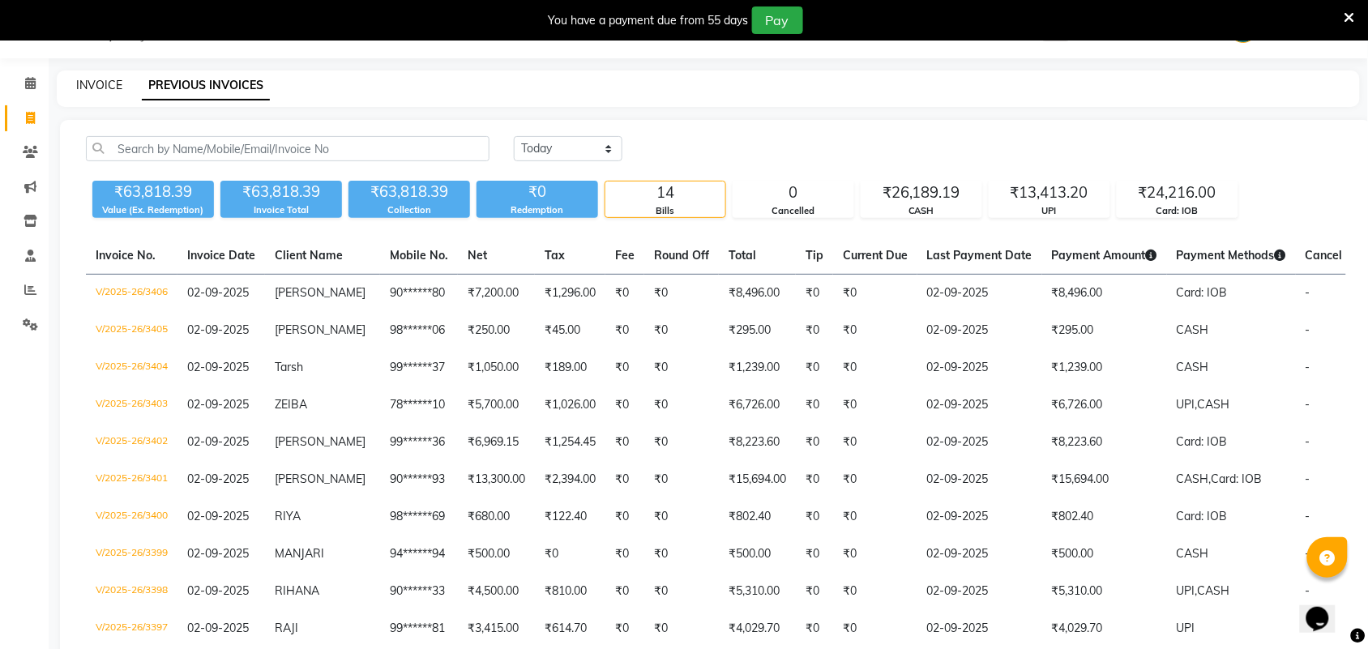
click at [115, 79] on link "INVOICE" at bounding box center [99, 85] width 46 height 15
select select "4466"
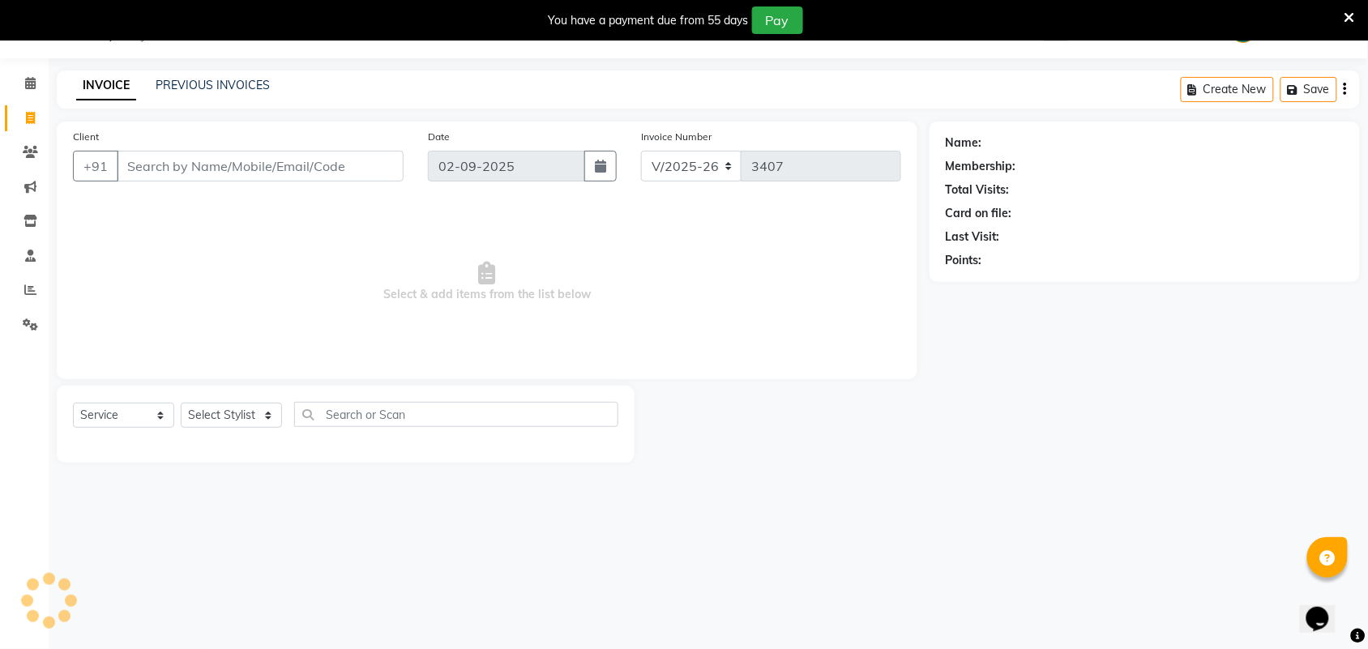
select select "V"
select select "71189"
